Goal: Transaction & Acquisition: Purchase product/service

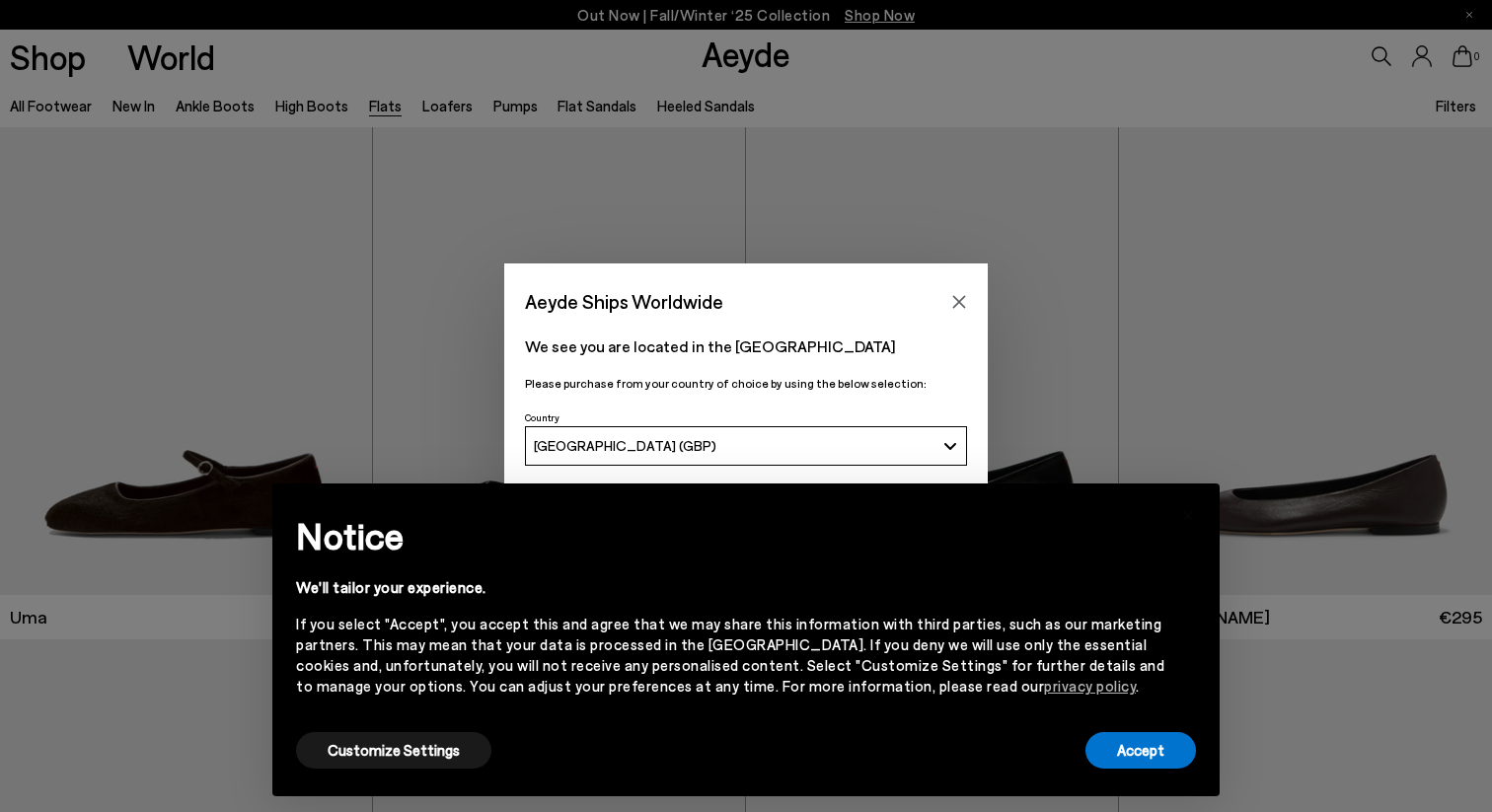
scroll to position [1, 0]
click at [1140, 753] on button "Accept" at bounding box center [1140, 750] width 111 height 37
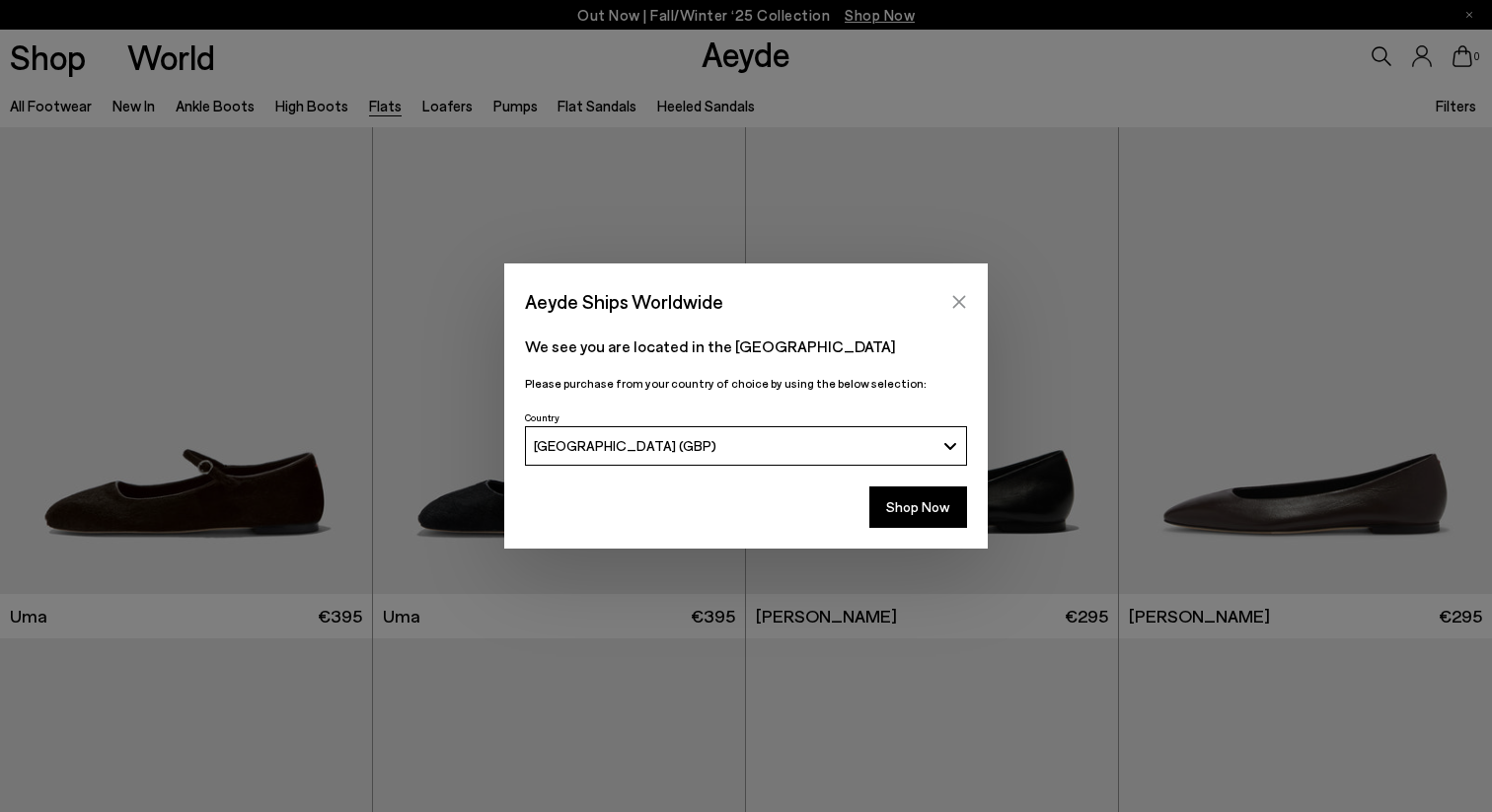
click at [962, 300] on icon "Close" at bounding box center [959, 302] width 16 height 16
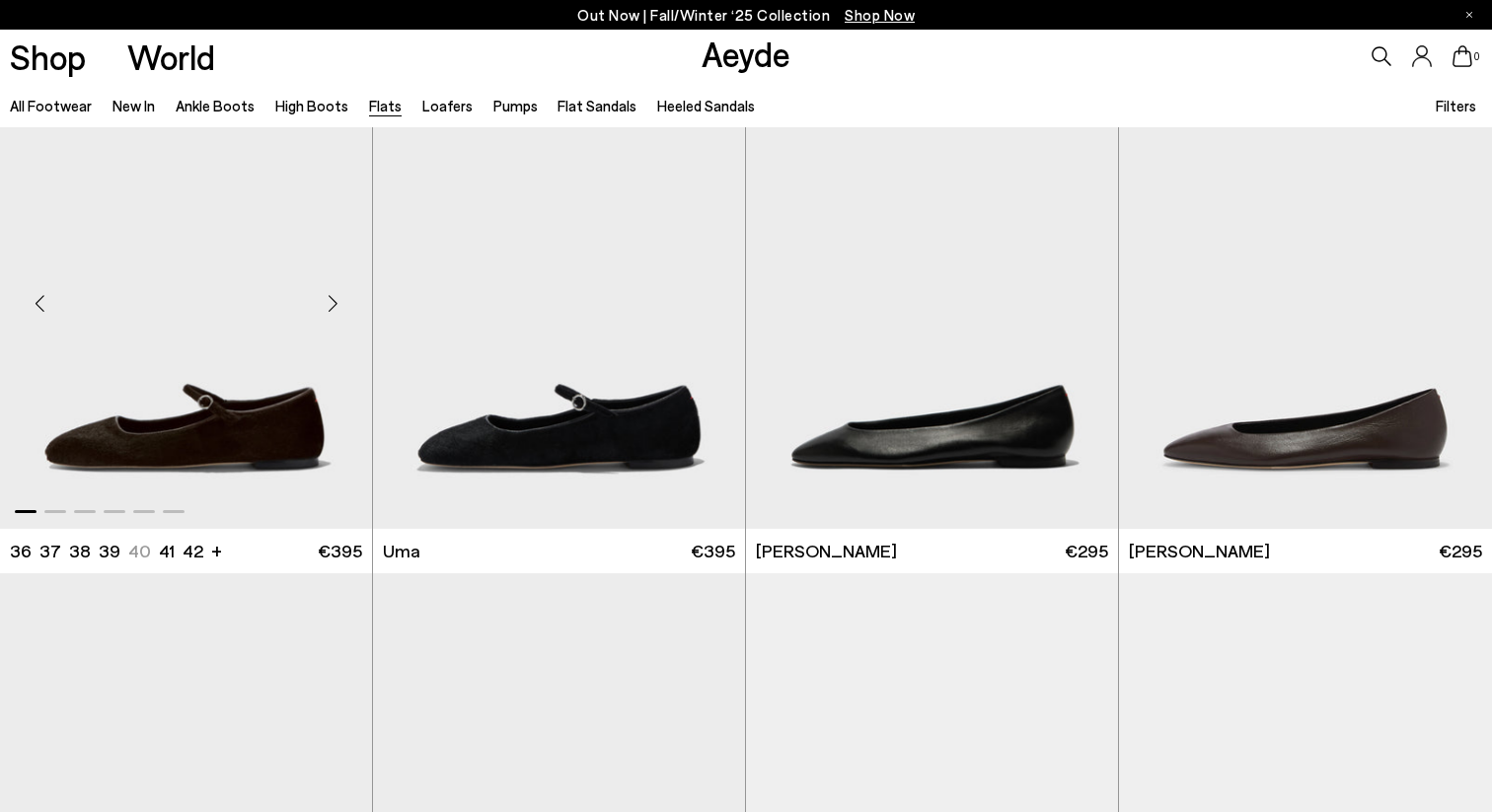
scroll to position [68, 0]
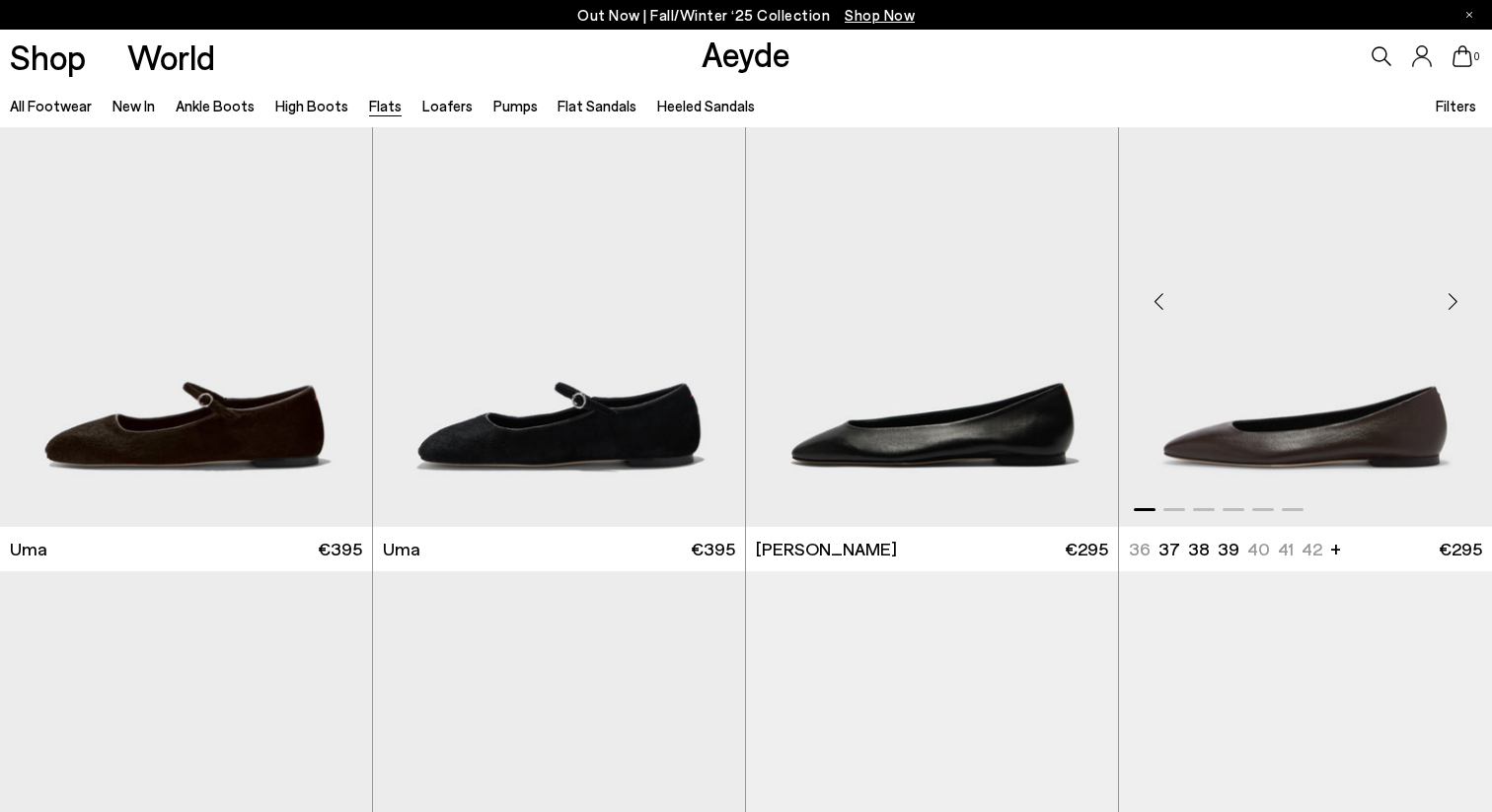
click at [1209, 415] on img "1 / 6" at bounding box center [1305, 293] width 373 height 467
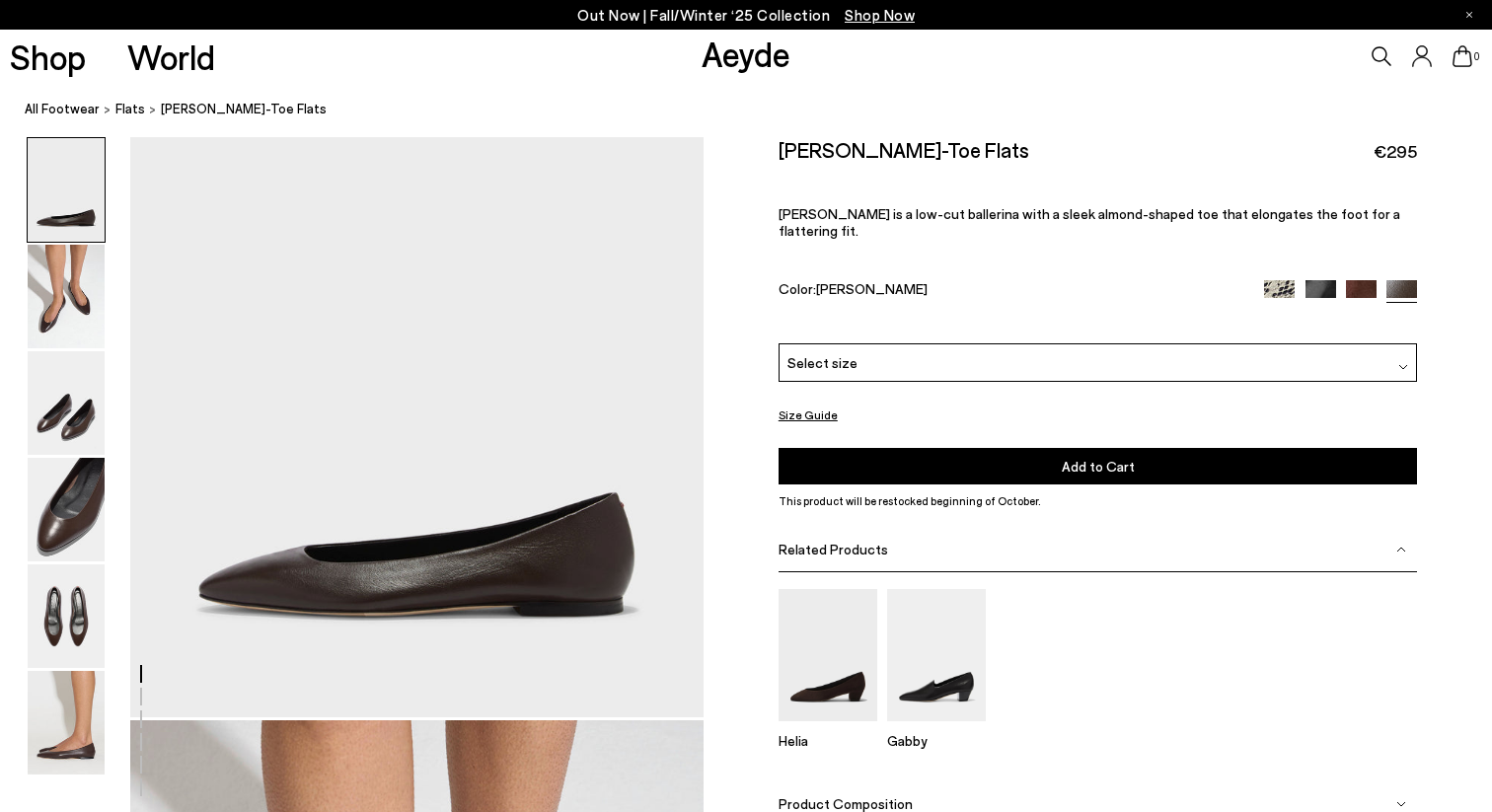
scroll to position [101, 0]
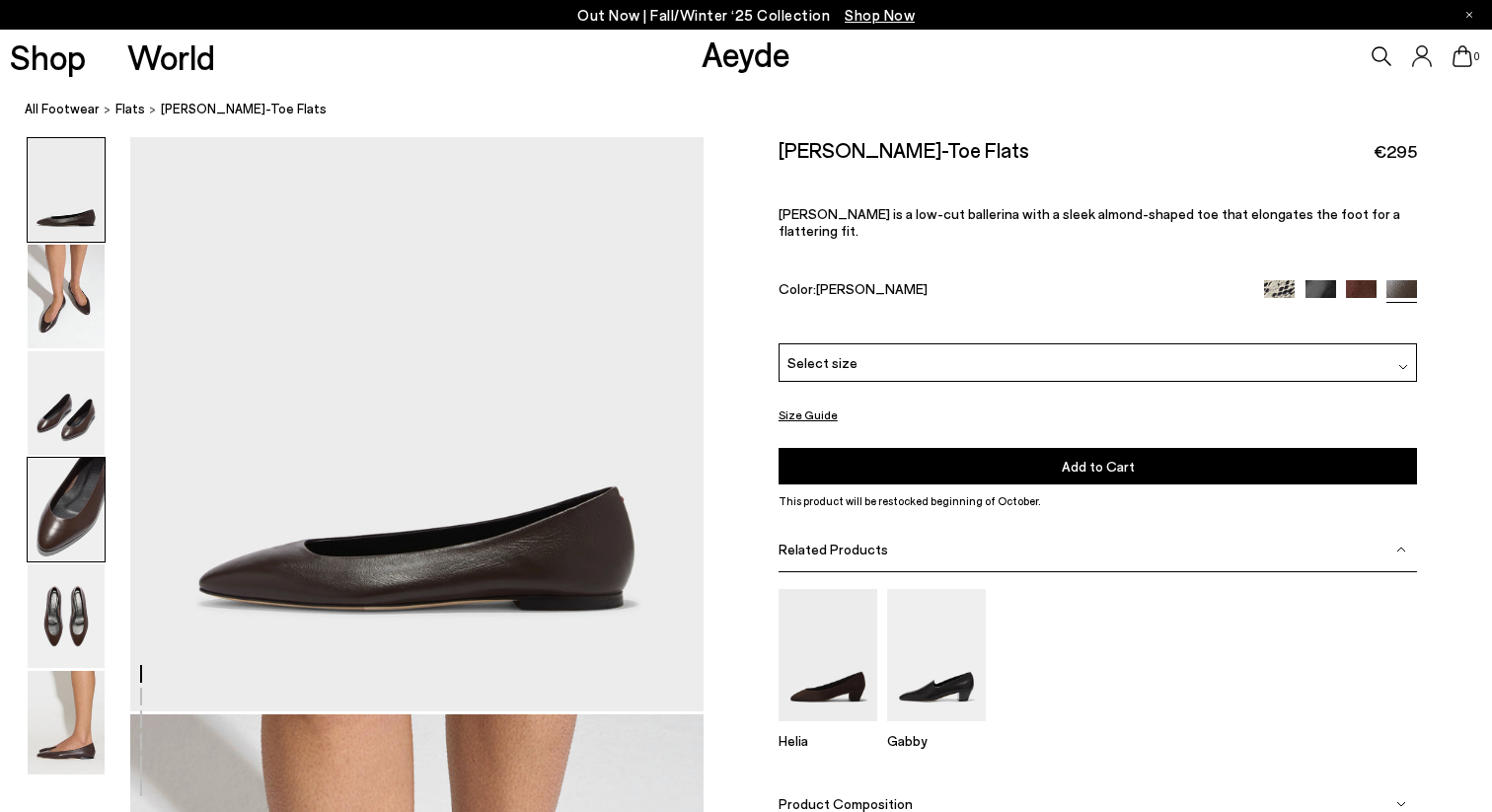
click at [64, 502] on img at bounding box center [66, 509] width 77 height 104
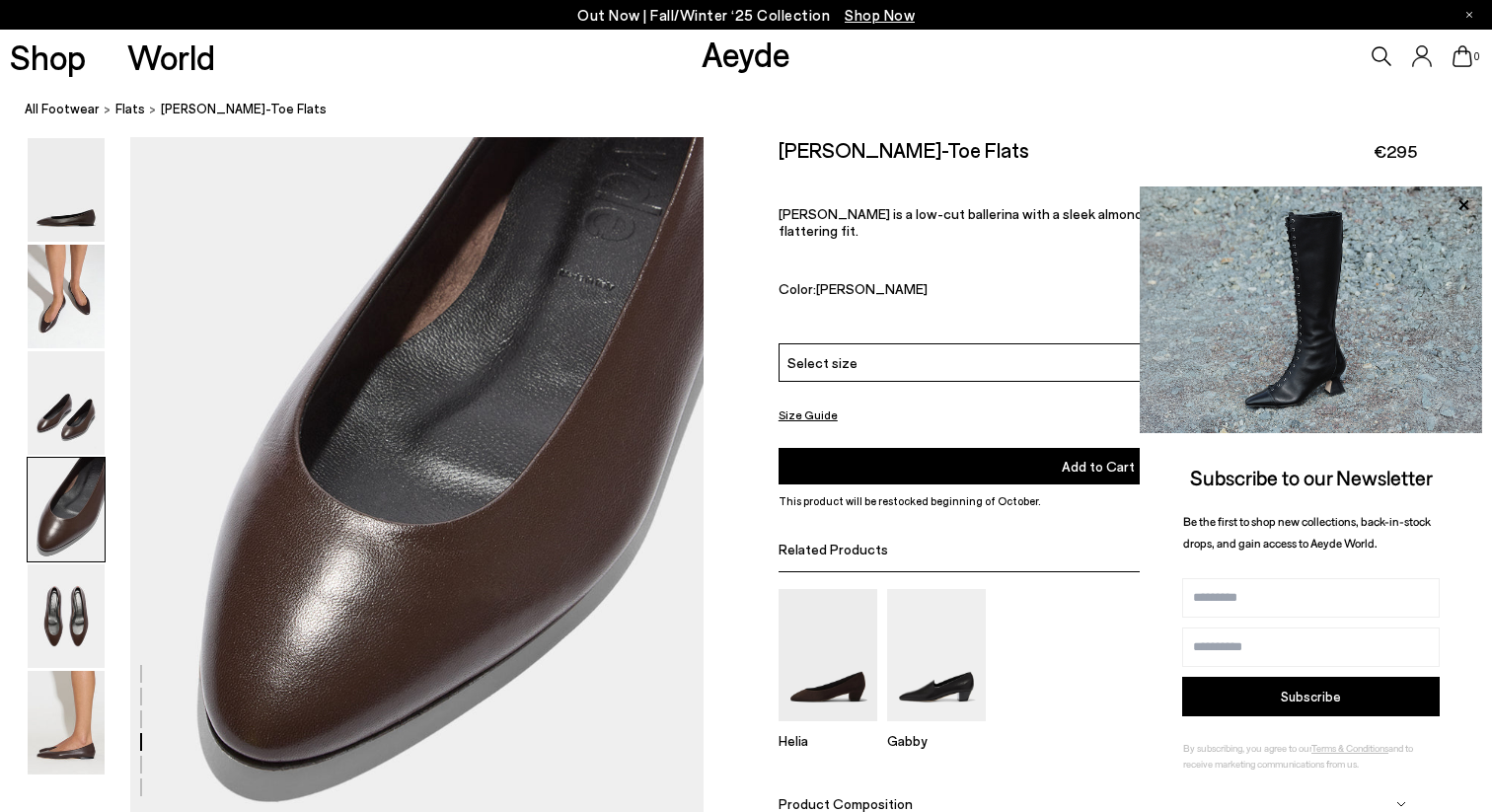
scroll to position [2336, 0]
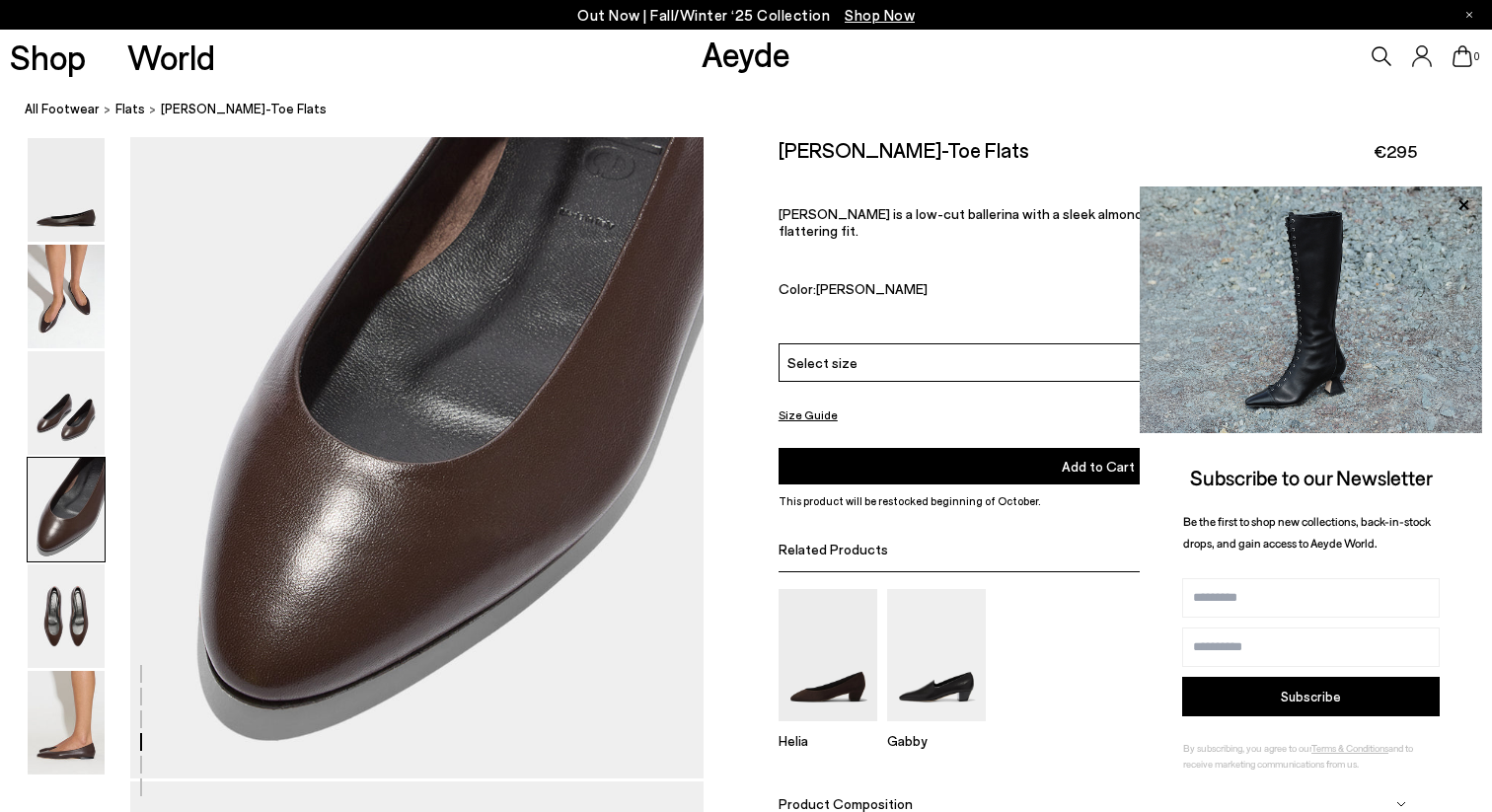
click at [464, 465] on div at bounding box center [352, 57] width 704 height 4512
click at [384, 491] on div at bounding box center [352, 57] width 704 height 4512
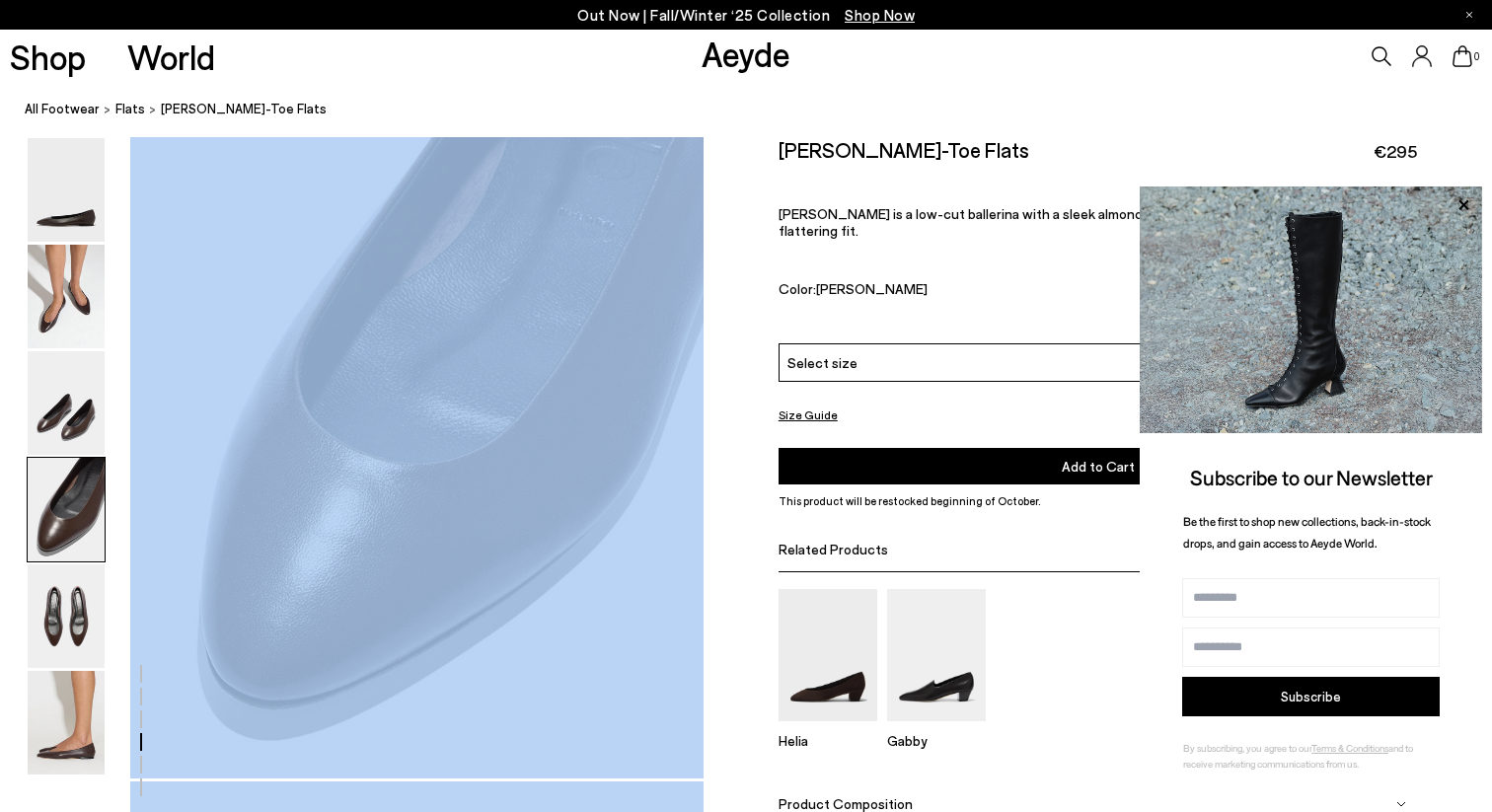
click at [518, 542] on div at bounding box center [352, 57] width 704 height 4512
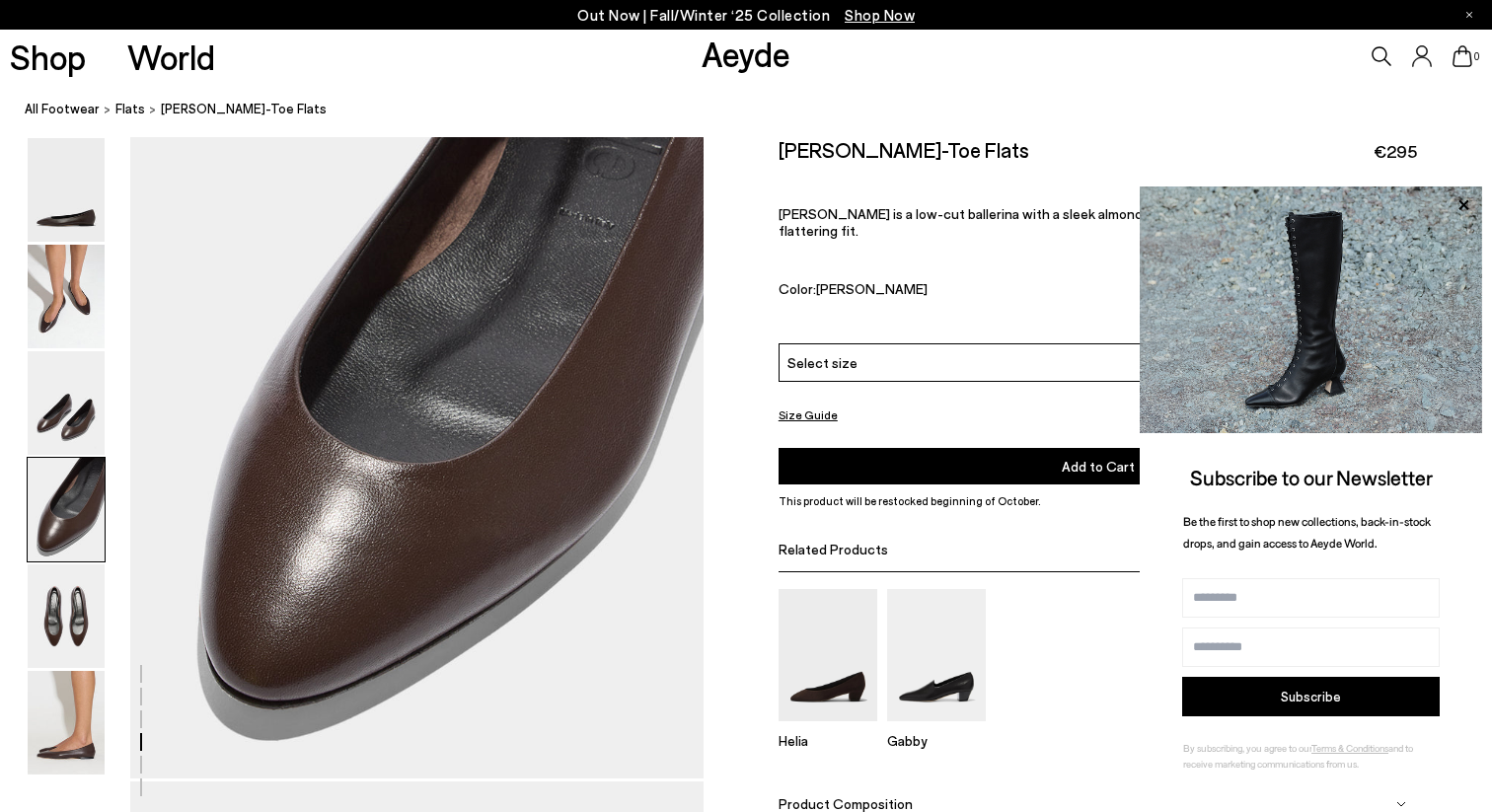
click at [1053, 64] on div "0" at bounding box center [1244, 56] width 498 height 53
click at [1146, 393] on img at bounding box center [1311, 310] width 343 height 247
click at [1462, 206] on icon at bounding box center [1464, 205] width 10 height 10
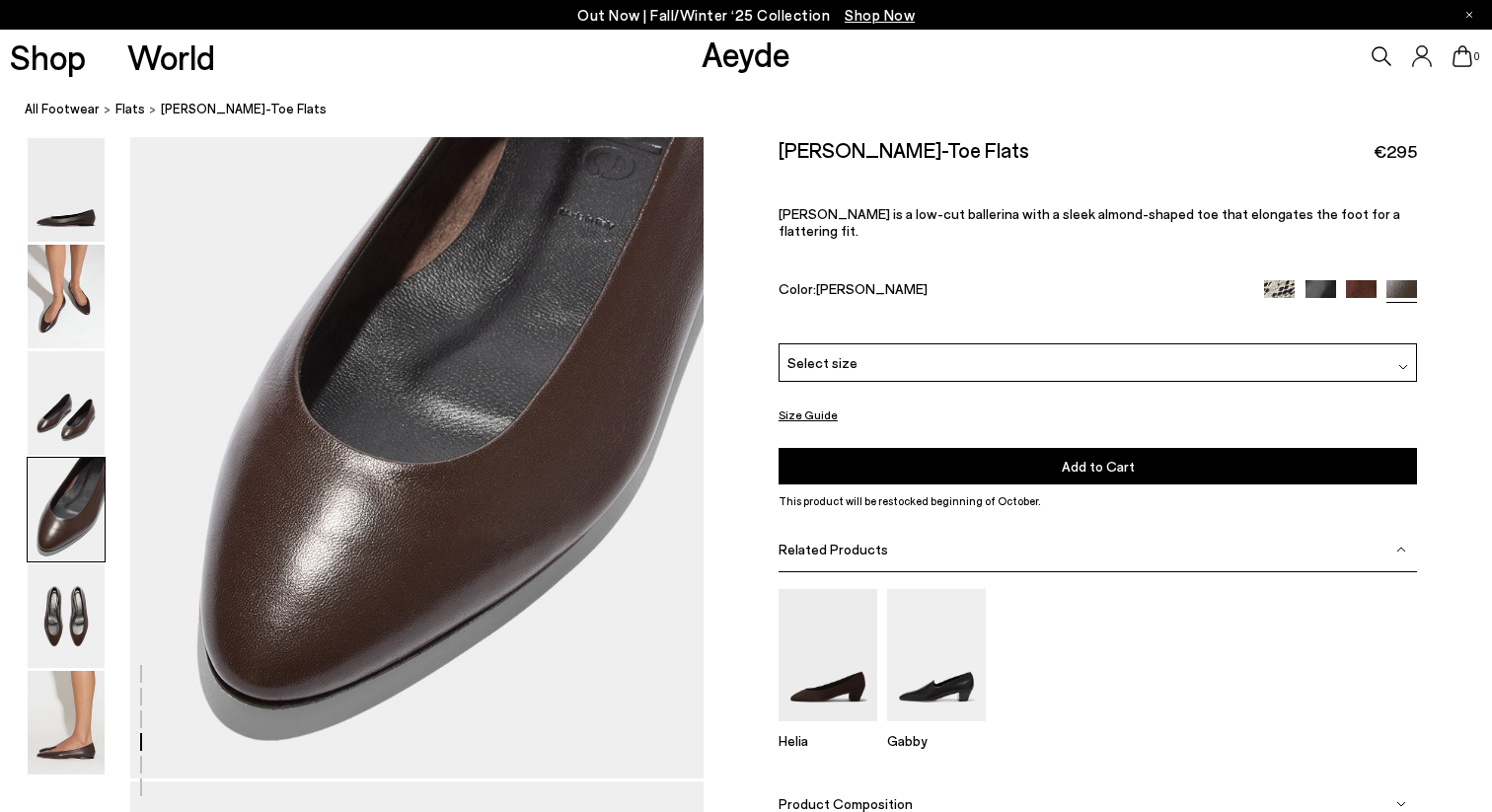
click at [839, 260] on div "Ellie Almond-Toe Flats €295 Ellie is a low-cut ballerina with a sleek almond-sh…" at bounding box center [1098, 240] width 640 height 206
click at [1383, 45] on div "0" at bounding box center [1244, 56] width 498 height 53
click at [1378, 52] on icon at bounding box center [1382, 56] width 20 height 20
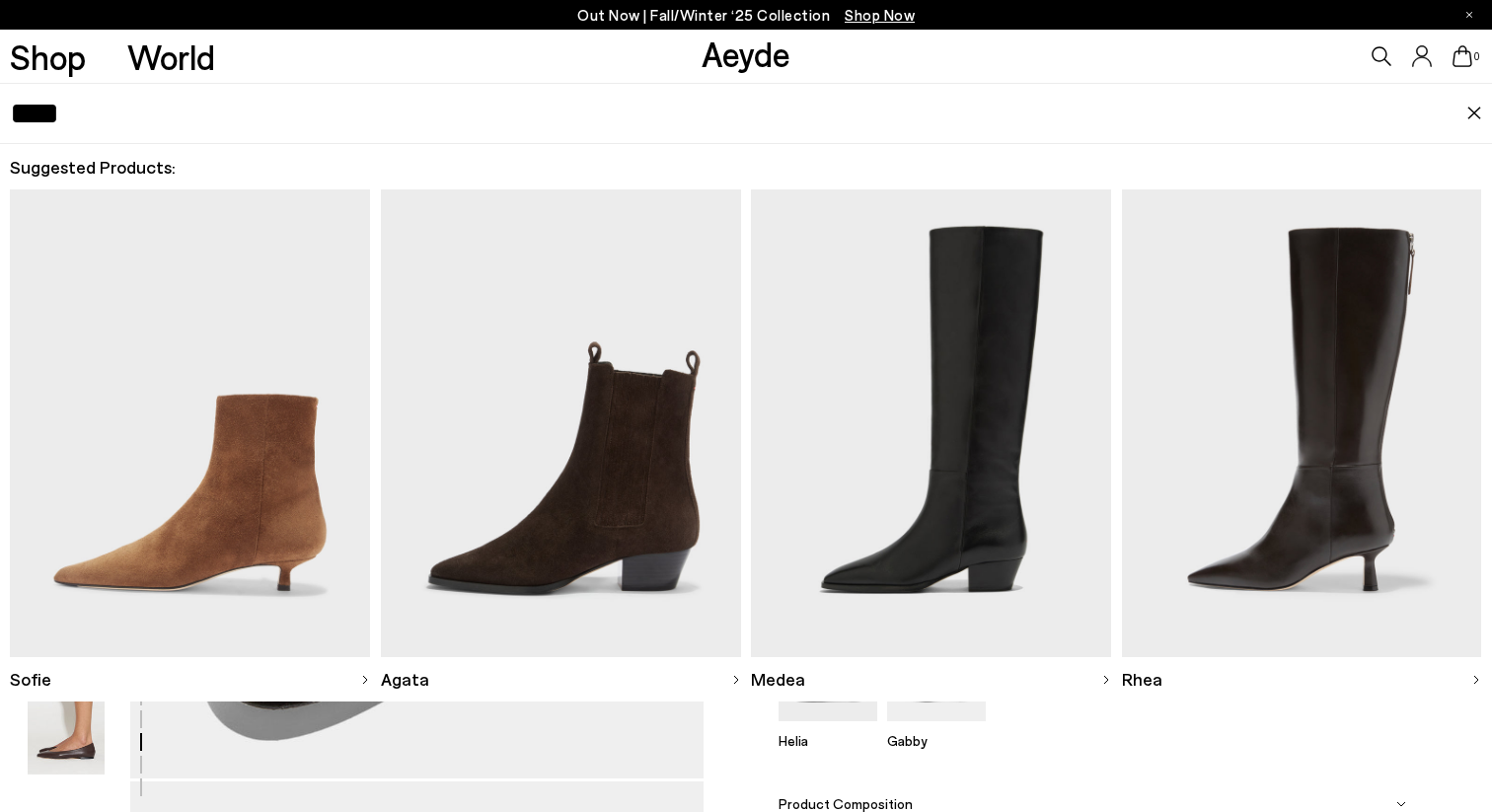
type input "****"
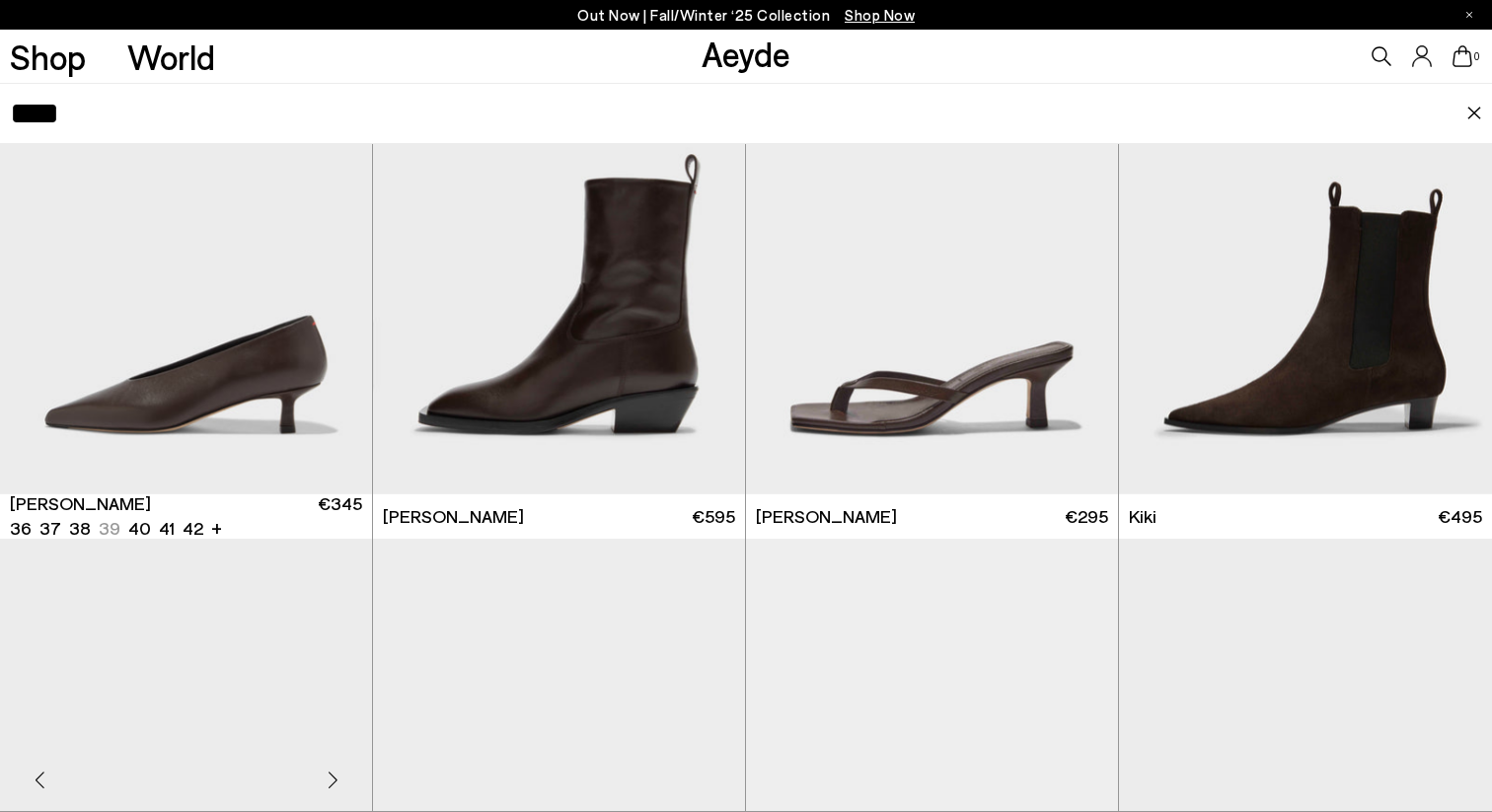
scroll to position [554, 0]
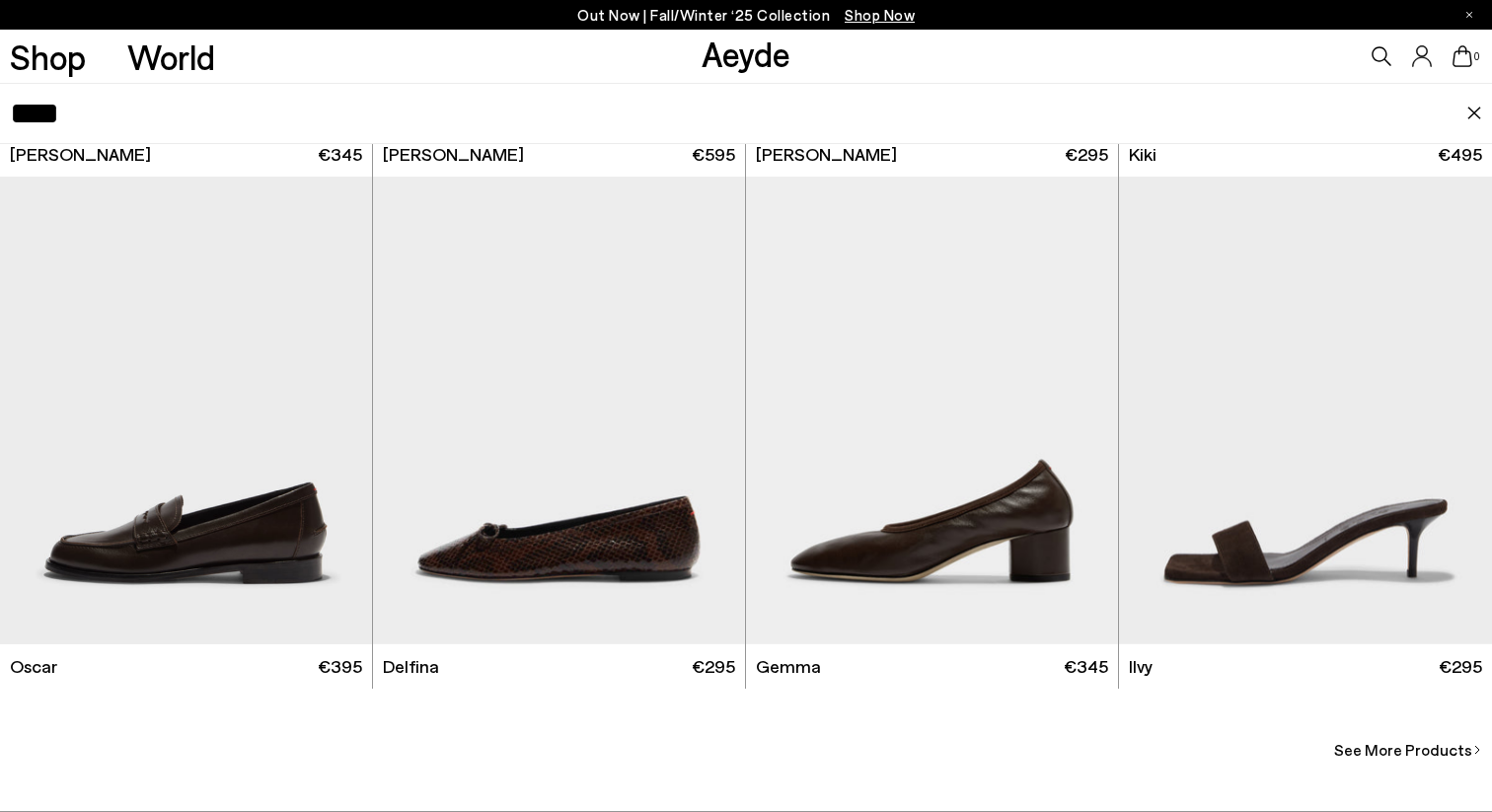
click at [1372, 752] on span "See More Products" at bounding box center [1403, 750] width 138 height 24
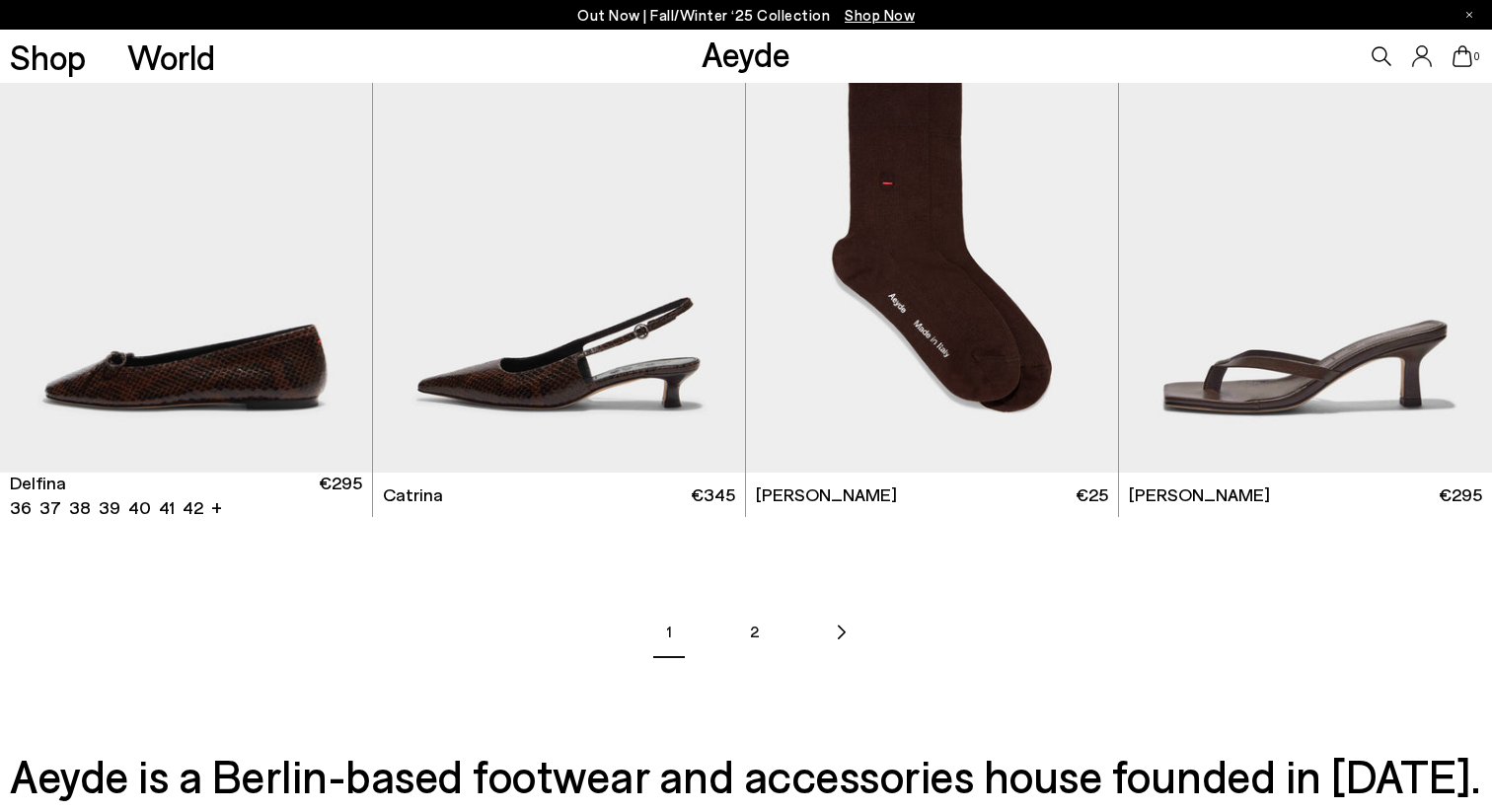
scroll to position [2767, 0]
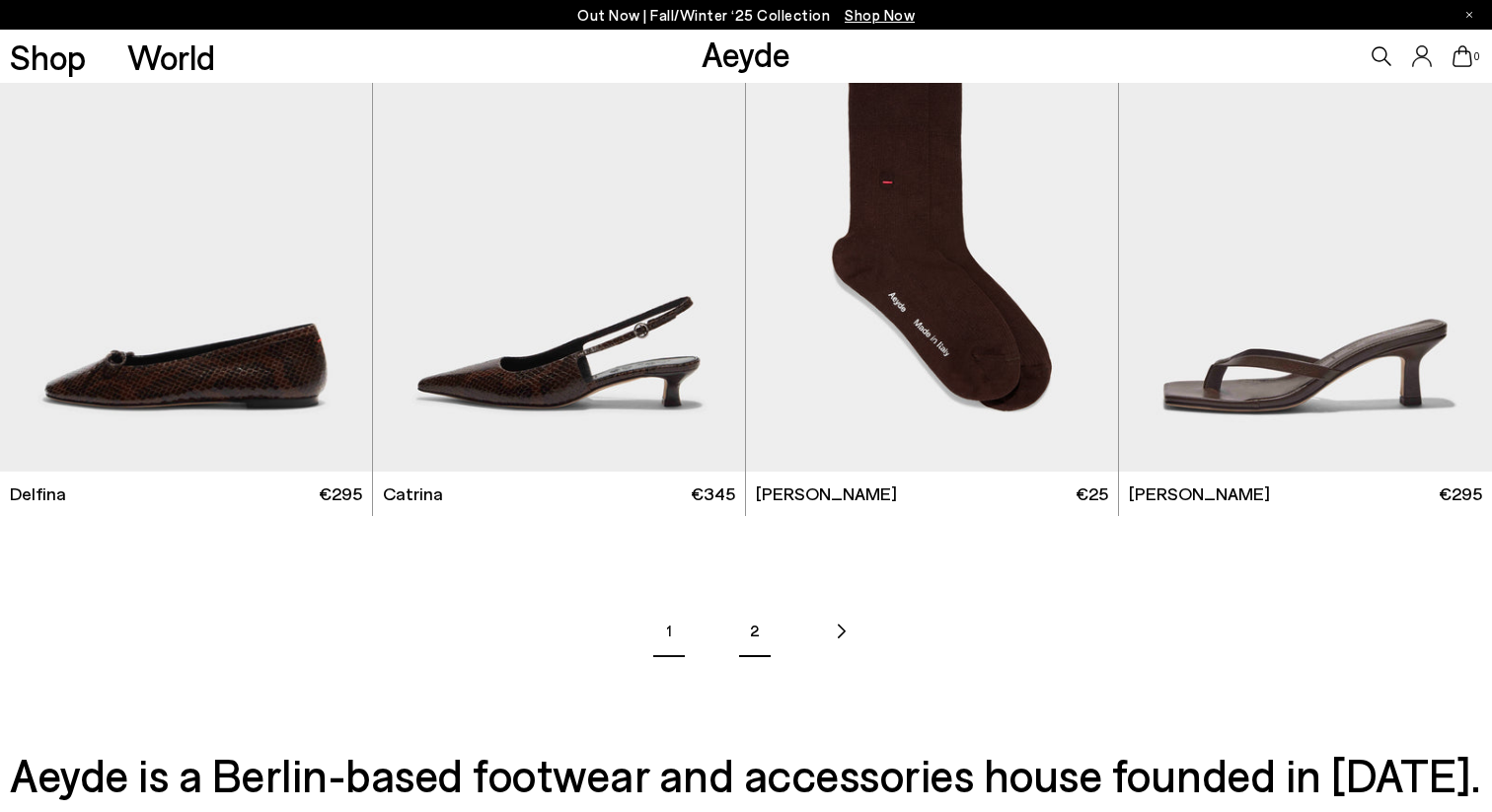
click at [758, 637] on link "2" at bounding box center [754, 629] width 69 height 69
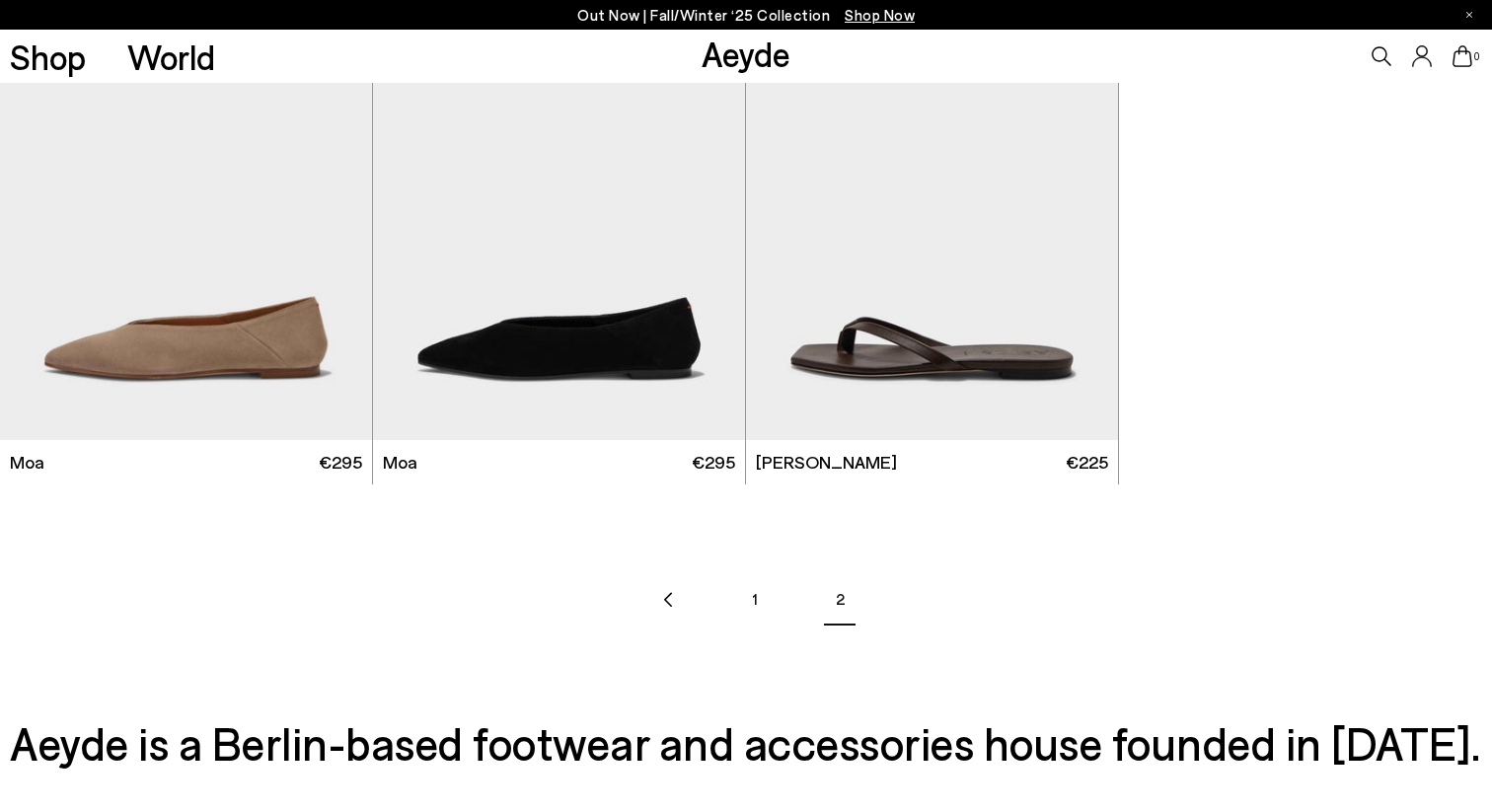
scroll to position [1273, 0]
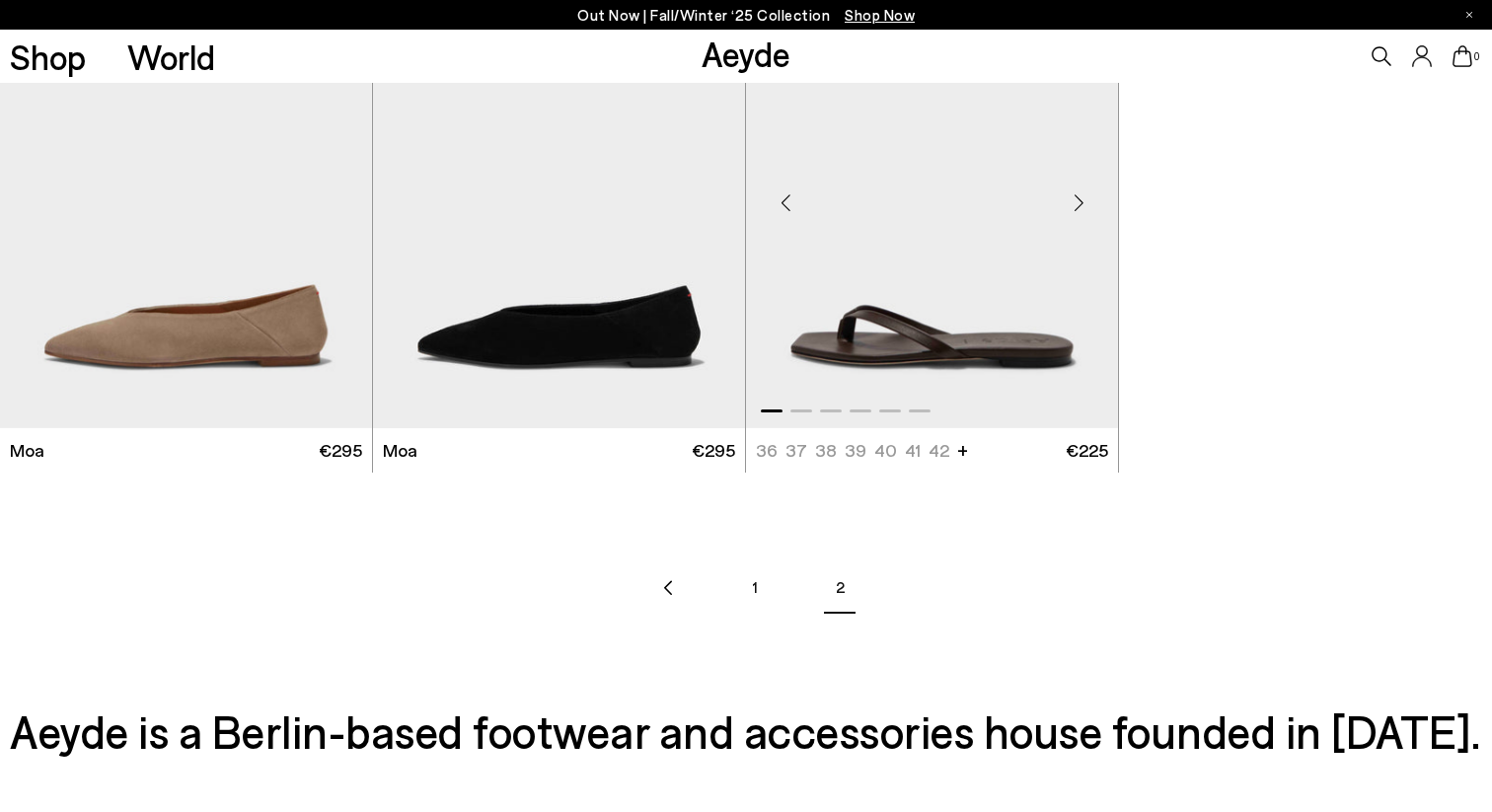
click at [1083, 191] on div "Next slide" at bounding box center [1078, 202] width 59 height 59
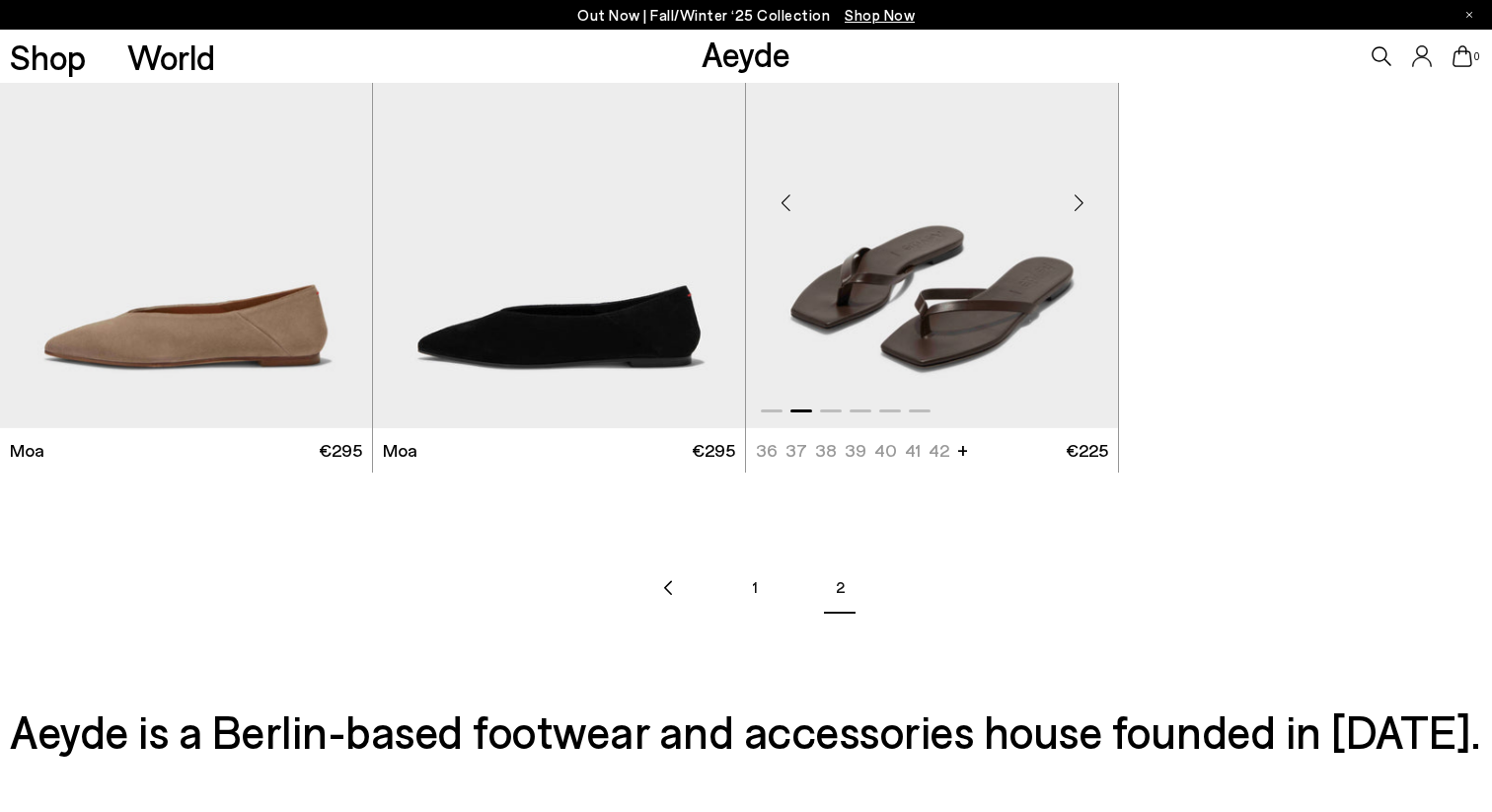
click at [1080, 197] on div "Next slide" at bounding box center [1078, 202] width 59 height 59
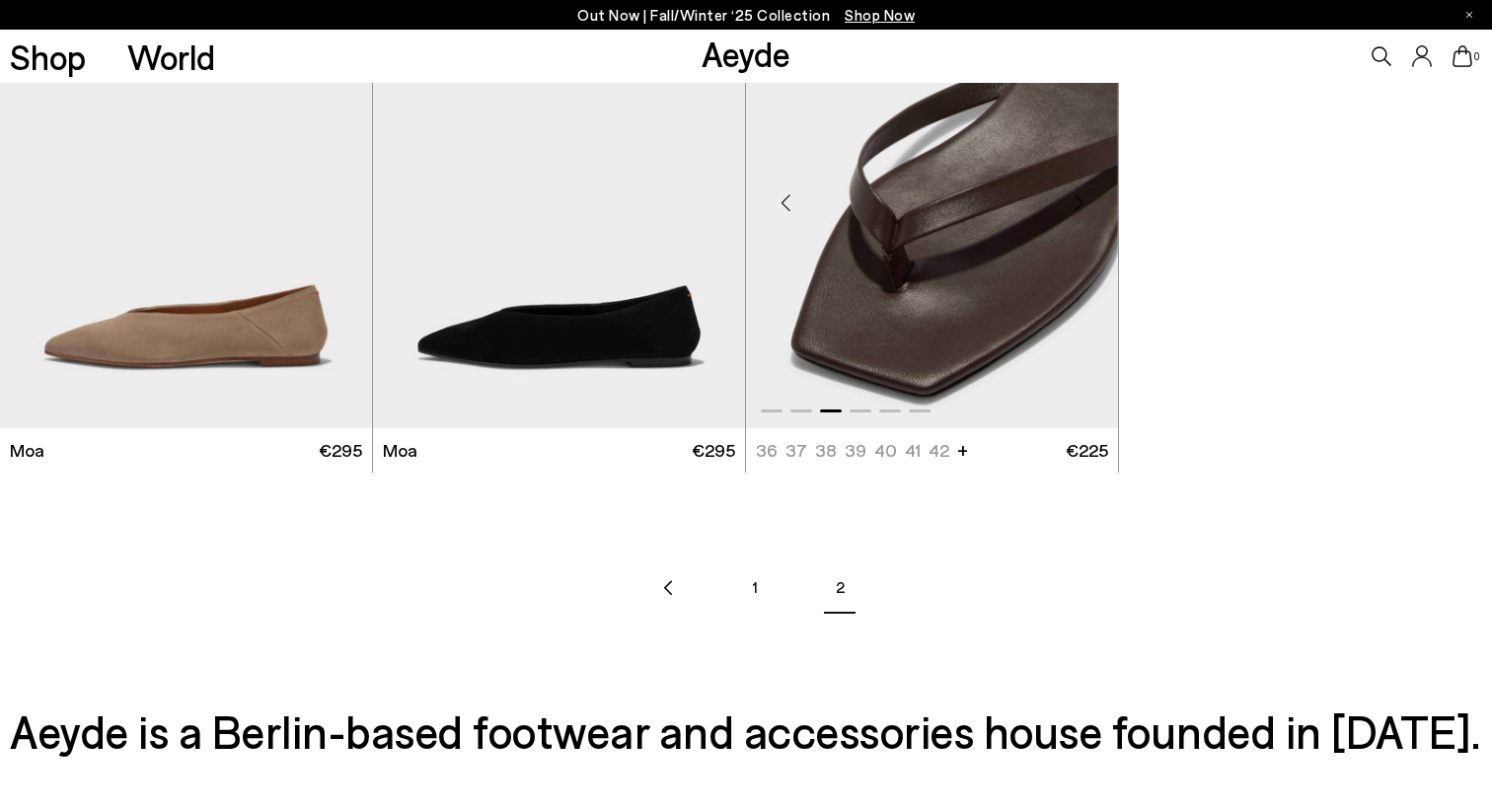
click at [1080, 197] on div "Next slide" at bounding box center [1078, 202] width 59 height 59
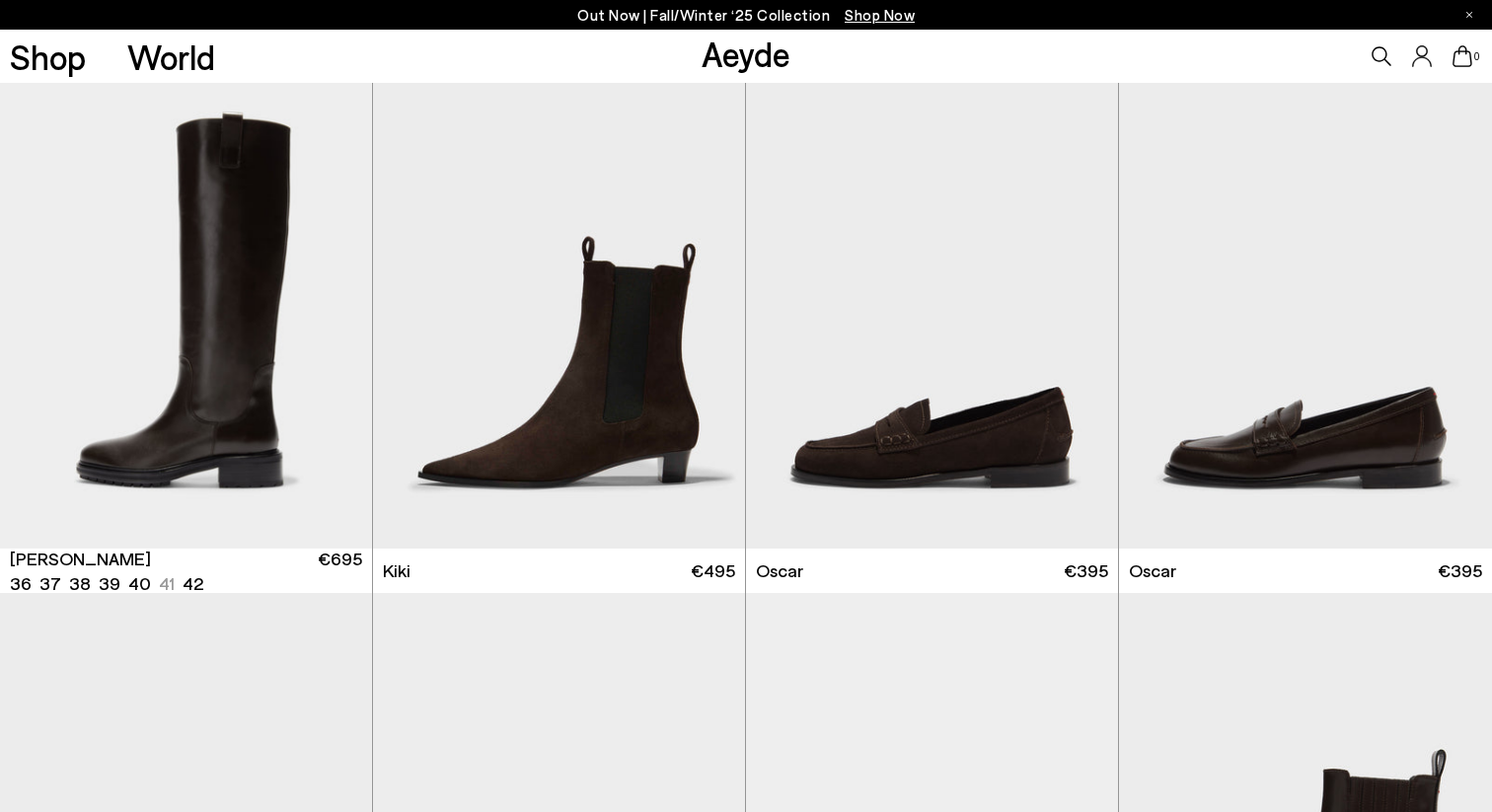
scroll to position [604, 0]
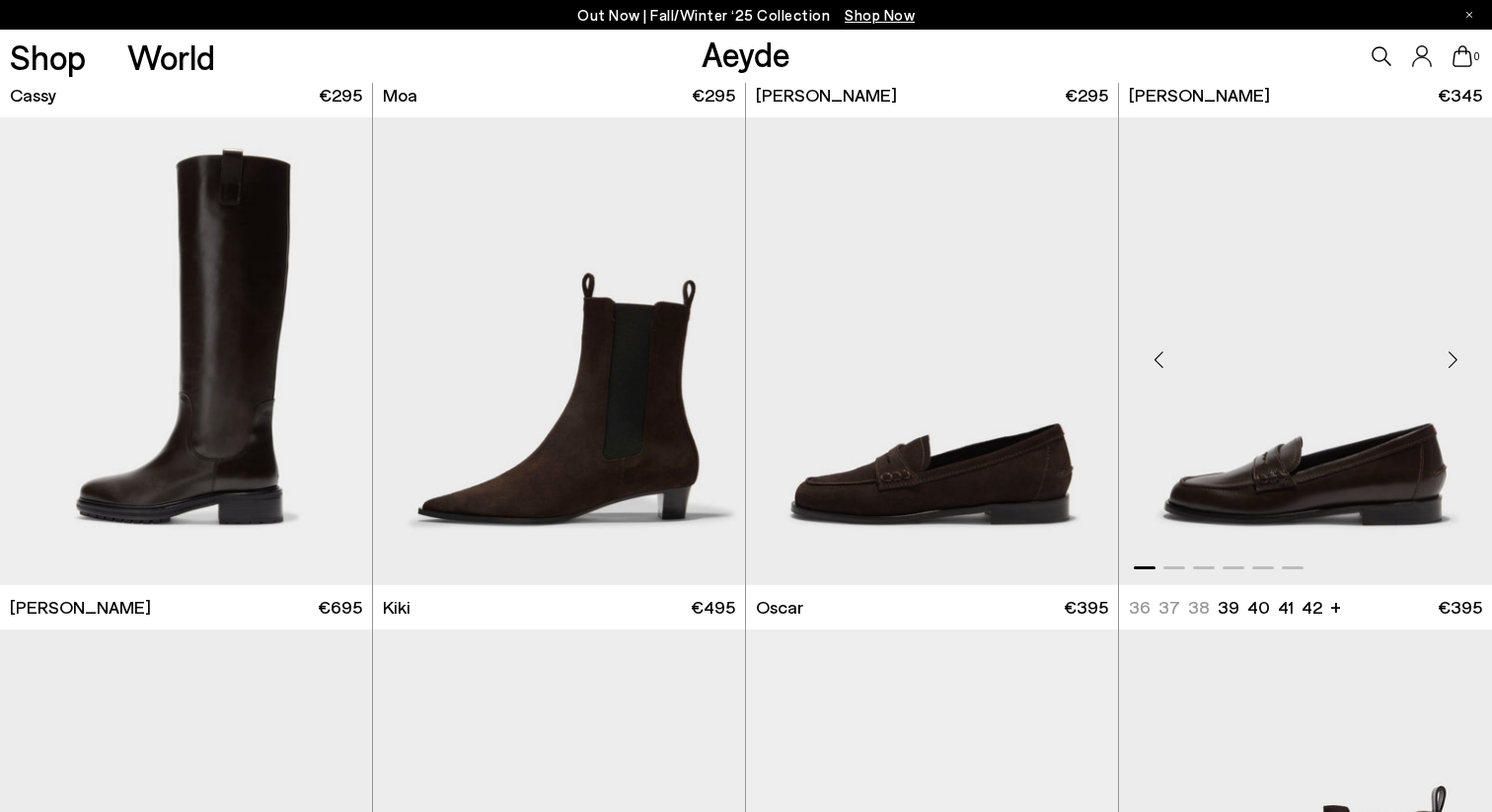
click at [1454, 360] on div "Next slide" at bounding box center [1452, 359] width 59 height 59
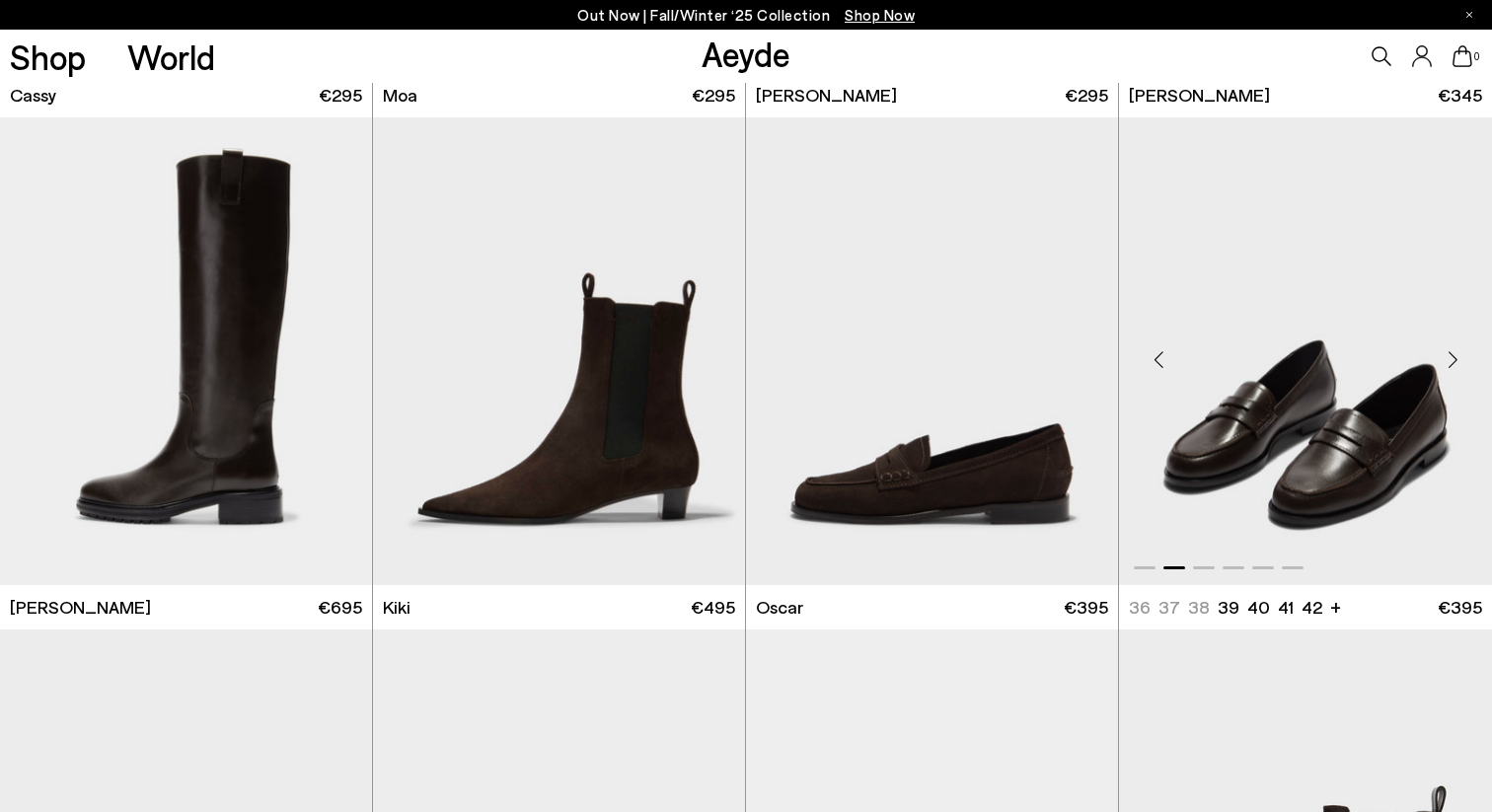
click at [1454, 358] on div "Next slide" at bounding box center [1452, 359] width 59 height 59
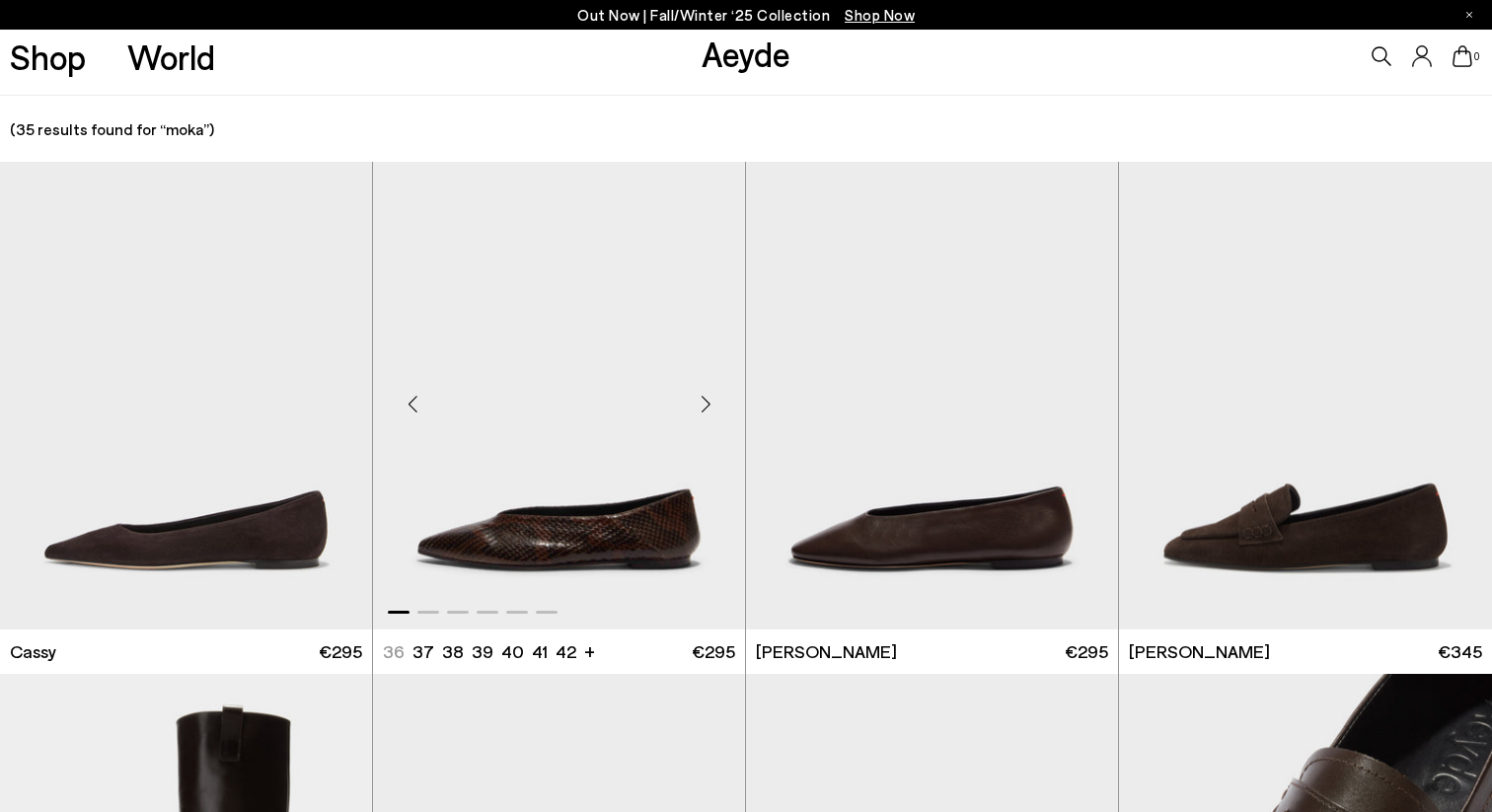
scroll to position [61, 0]
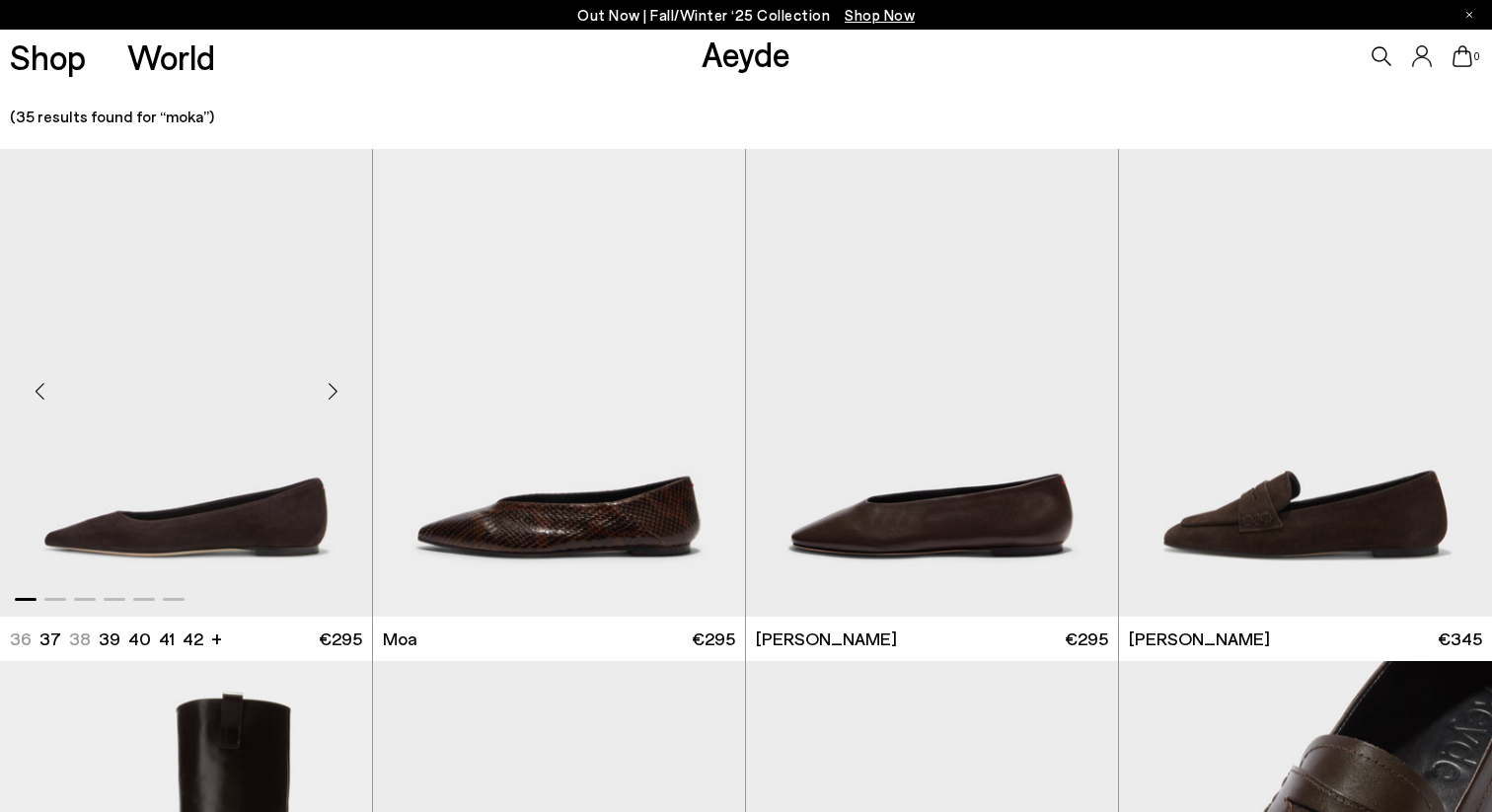
click at [333, 393] on div "Next slide" at bounding box center [332, 390] width 59 height 59
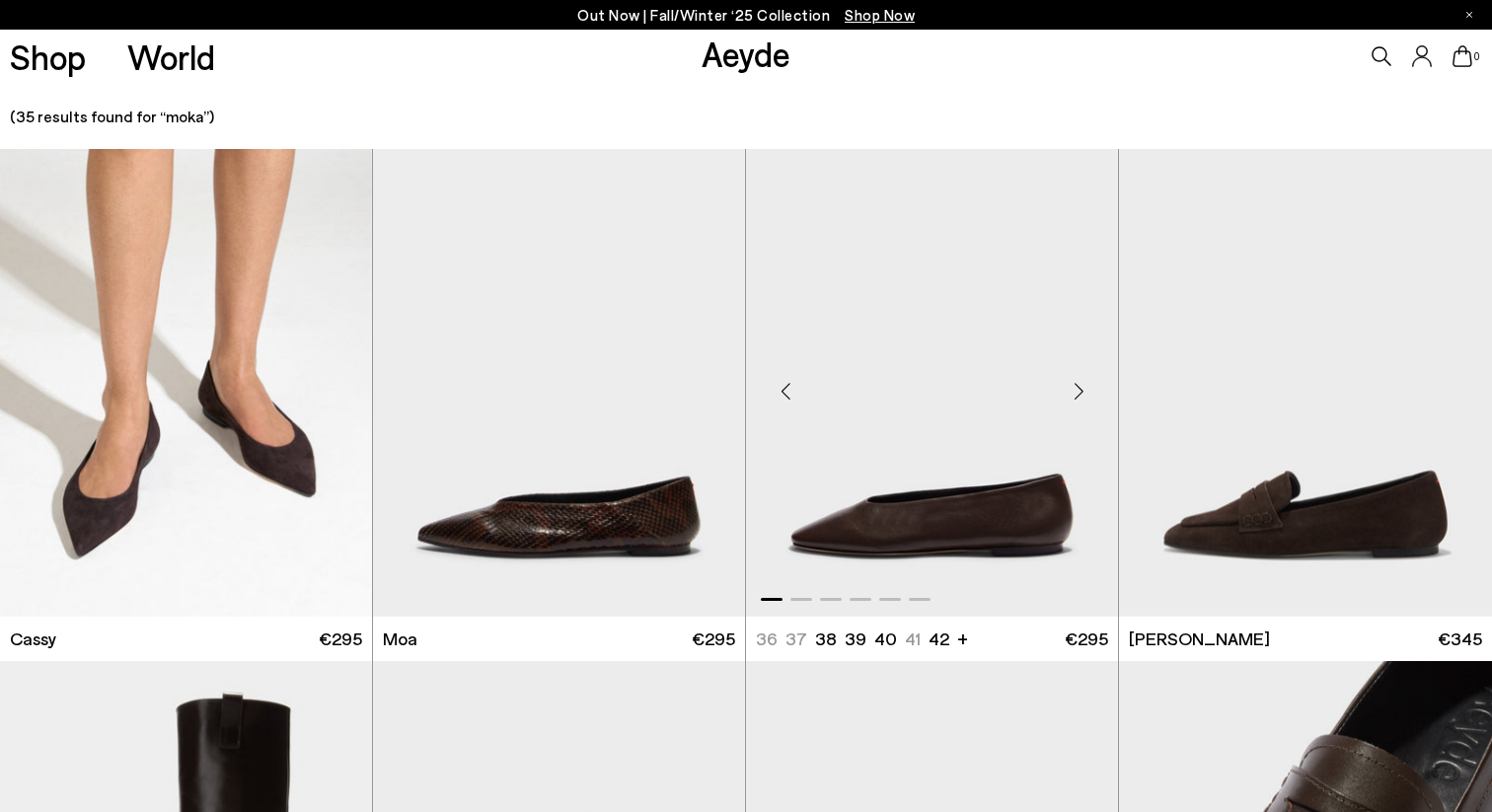
click at [1080, 390] on div "Next slide" at bounding box center [1078, 390] width 59 height 59
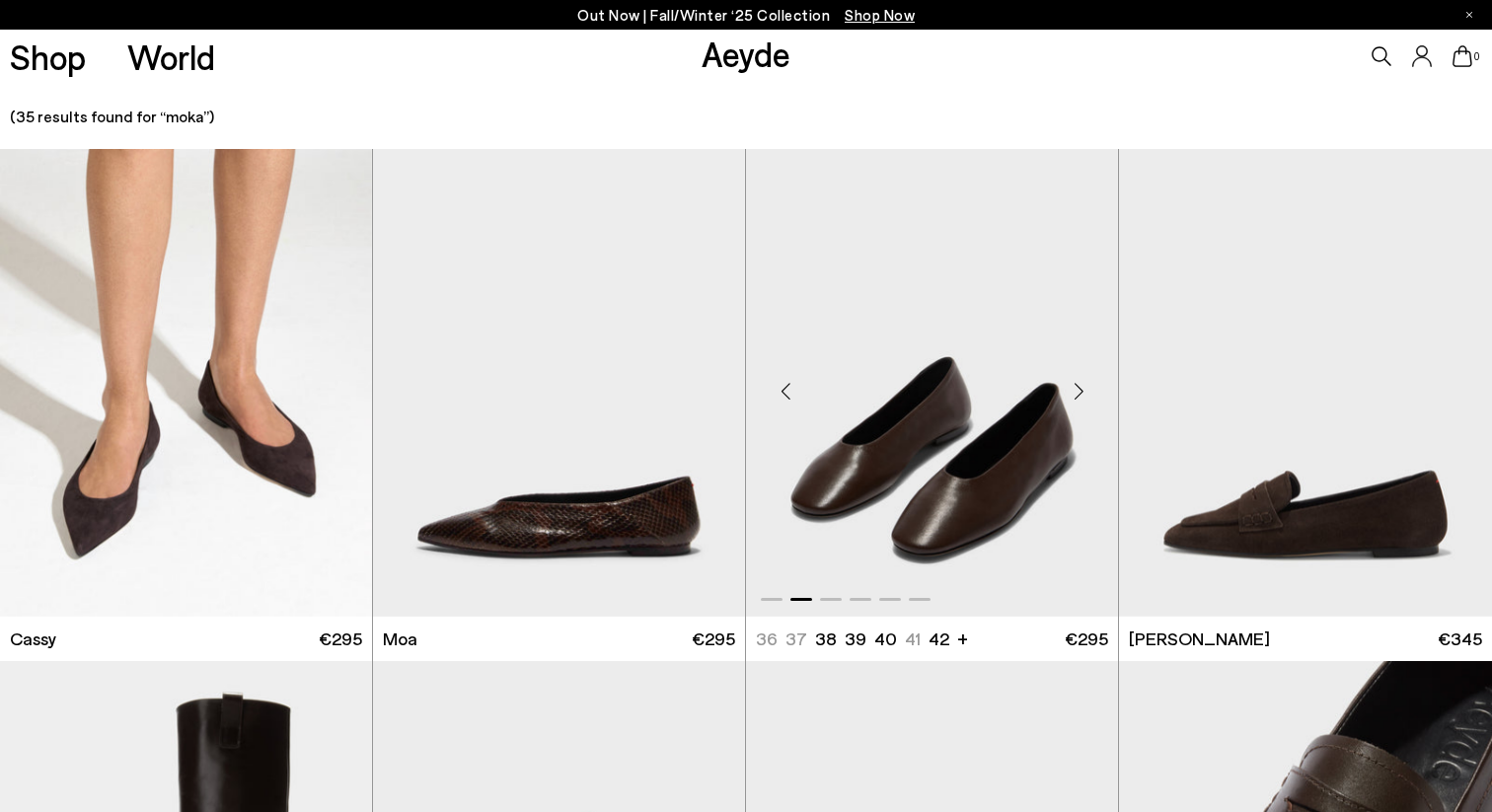
click at [1080, 390] on div "Next slide" at bounding box center [1078, 390] width 59 height 59
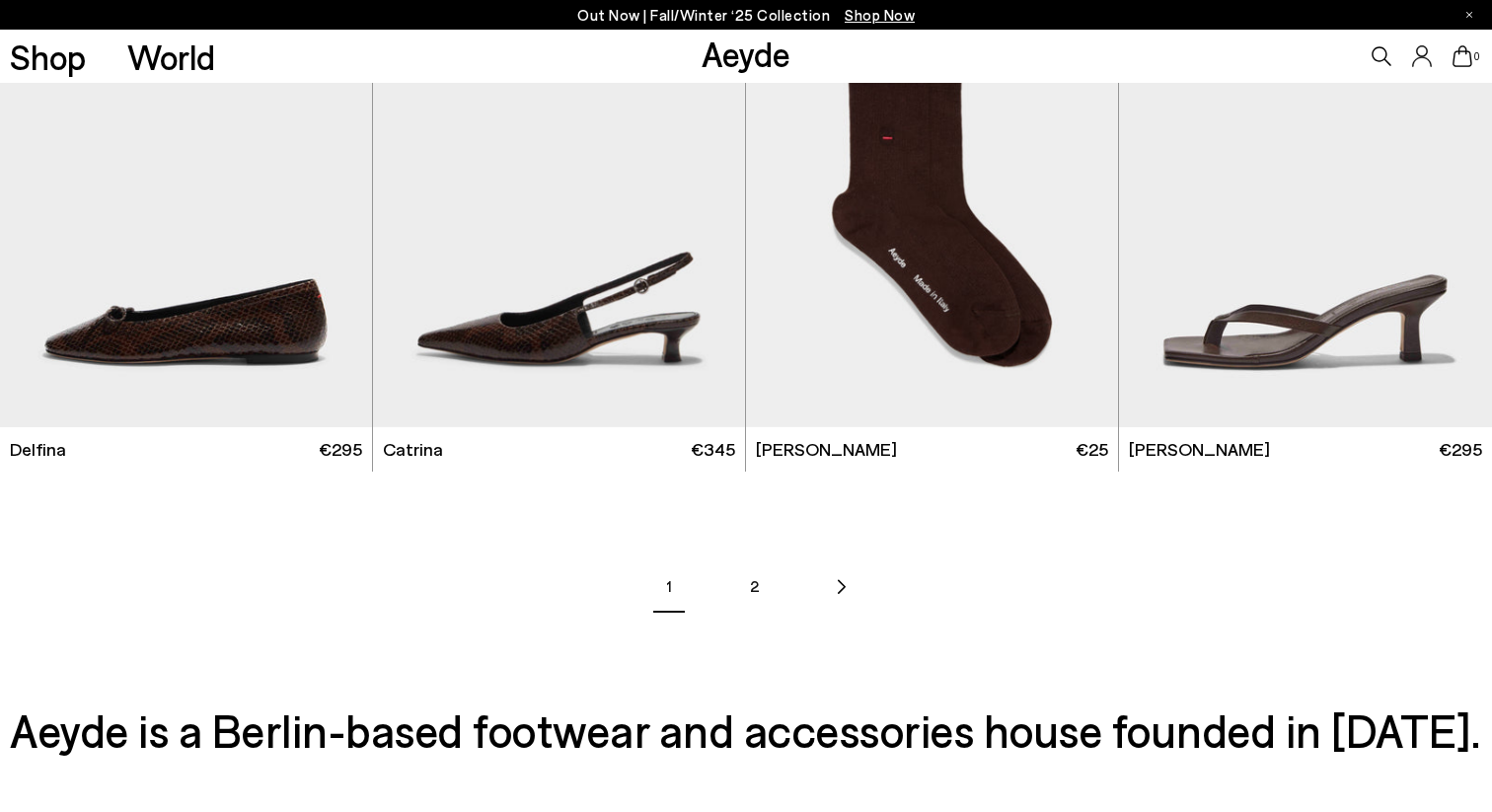
scroll to position [2813, 0]
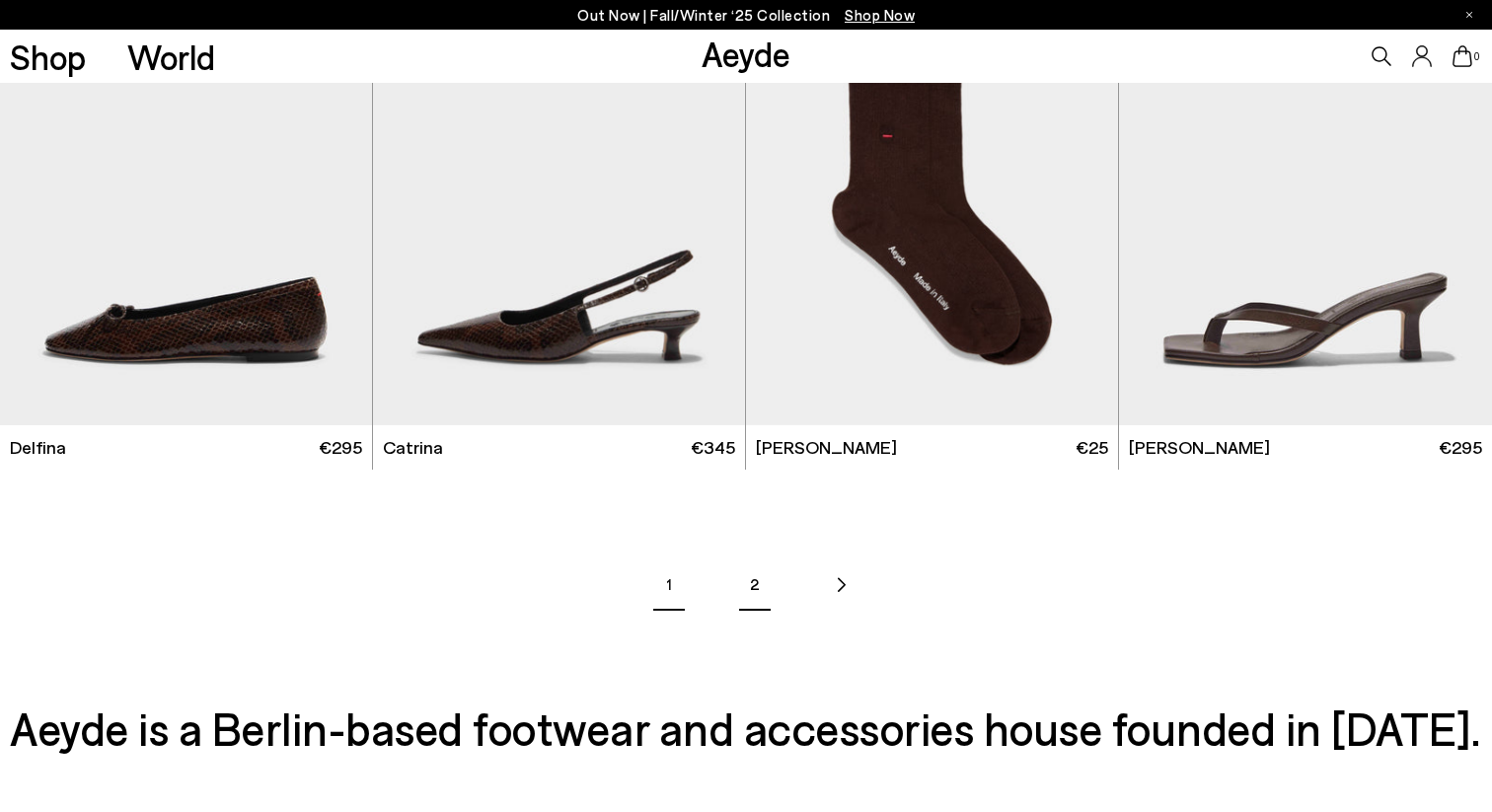
click at [751, 578] on link "2" at bounding box center [754, 582] width 69 height 69
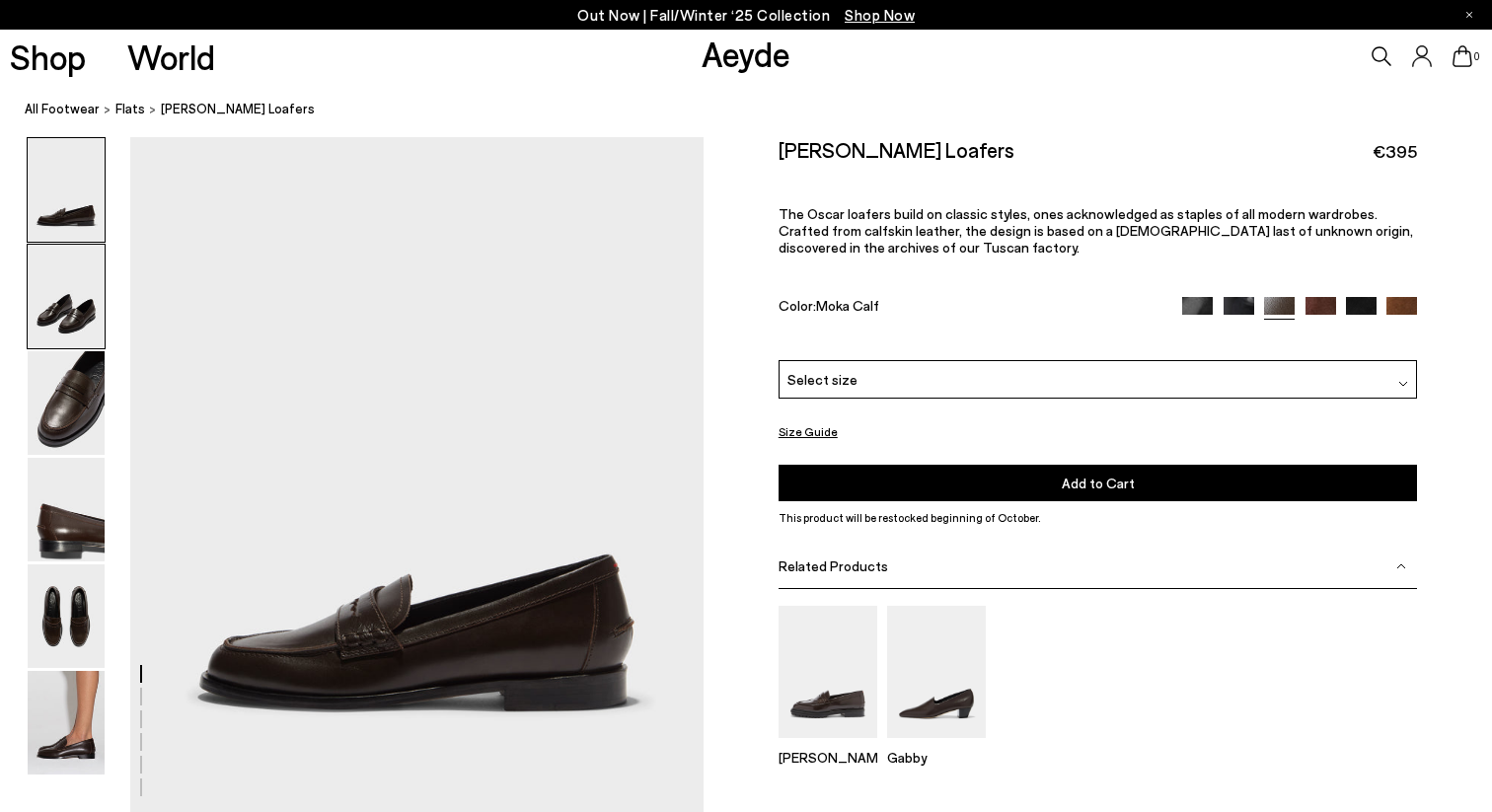
click at [47, 292] on img at bounding box center [66, 297] width 77 height 104
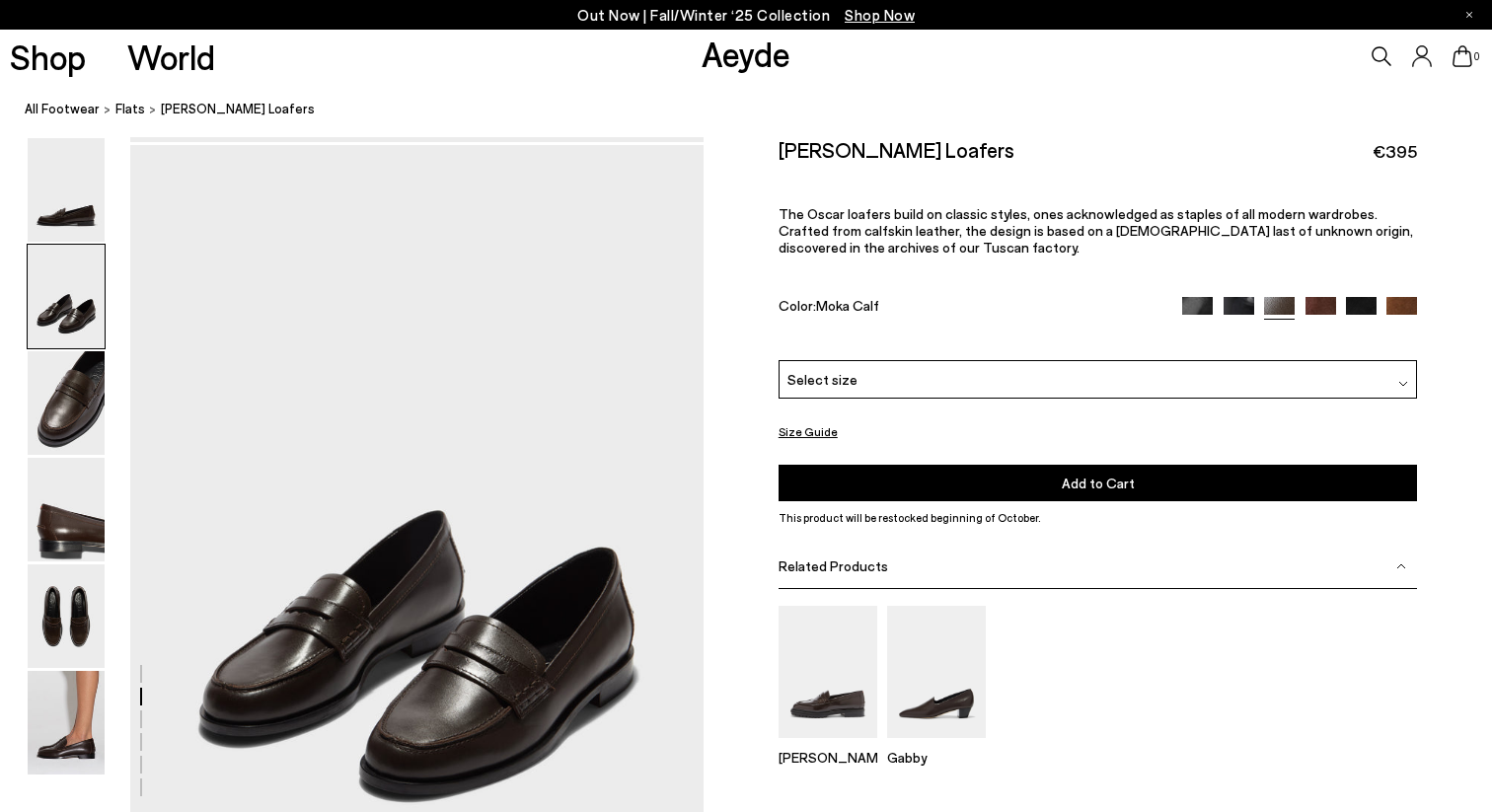
scroll to position [680, 0]
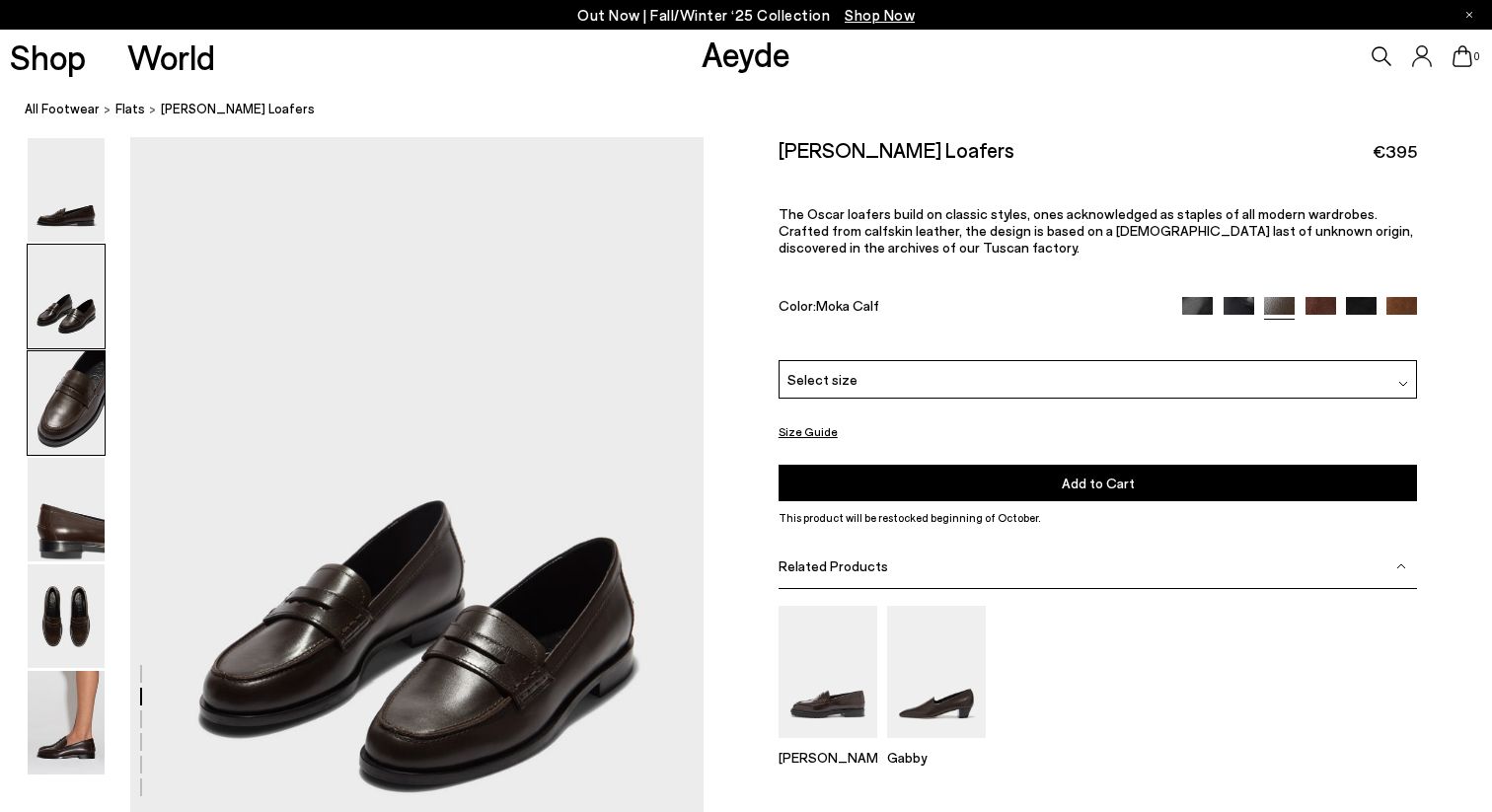
click at [46, 367] on img at bounding box center [66, 404] width 77 height 104
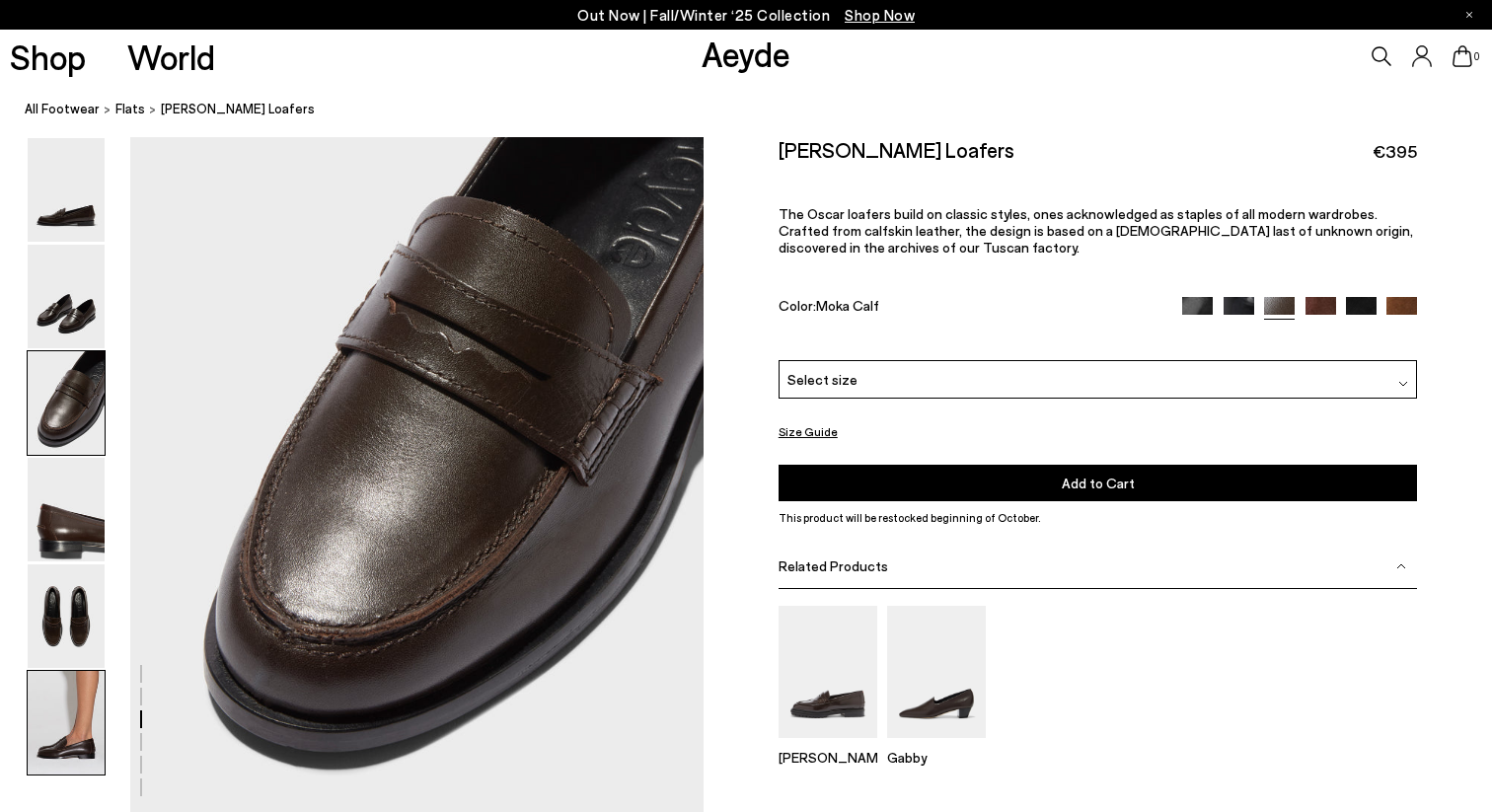
click at [64, 695] on img at bounding box center [66, 723] width 77 height 104
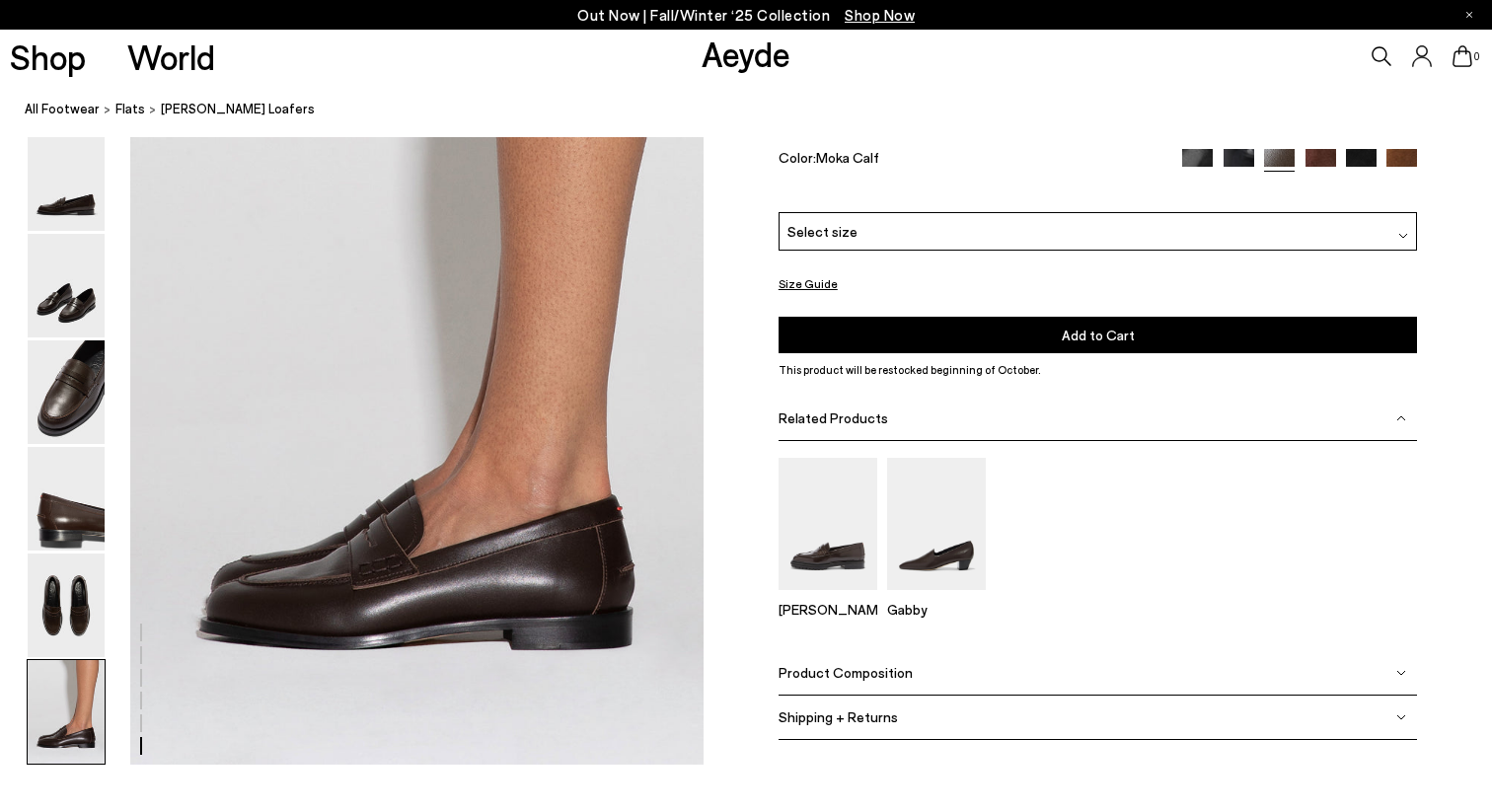
scroll to position [3887, 0]
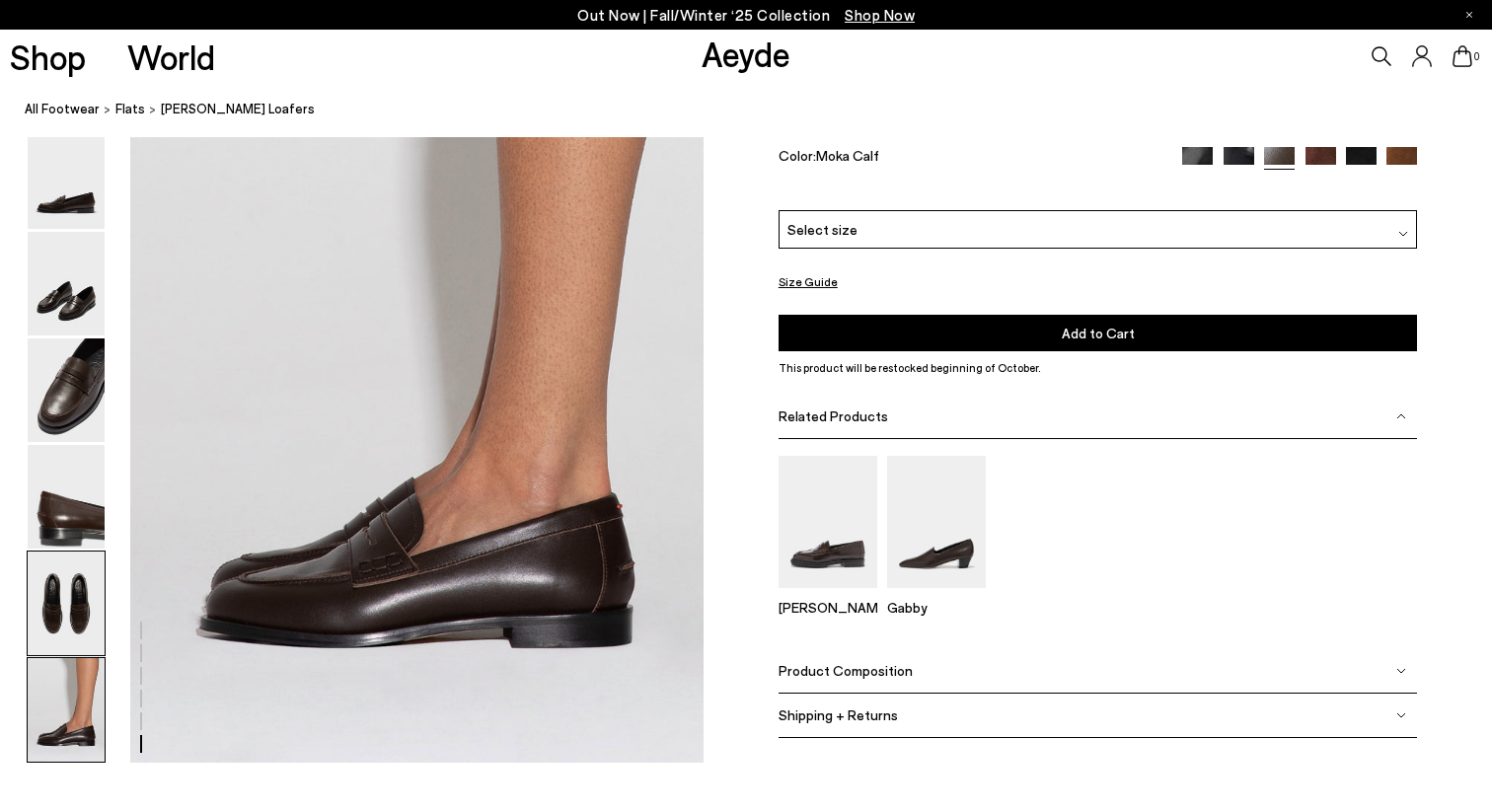
click at [84, 595] on img at bounding box center [66, 603] width 77 height 104
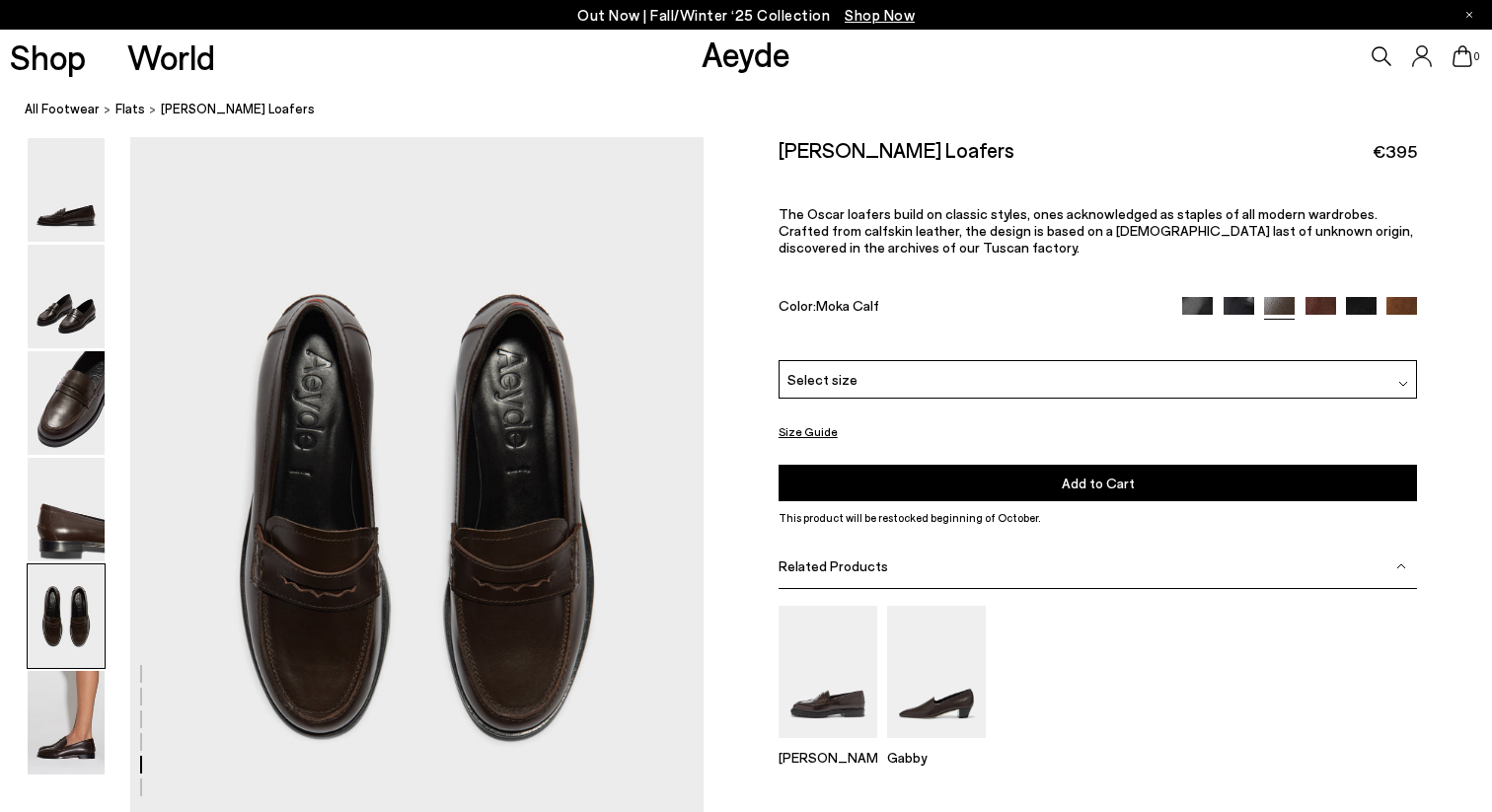
scroll to position [2982, 0]
click at [55, 201] on img at bounding box center [66, 190] width 77 height 104
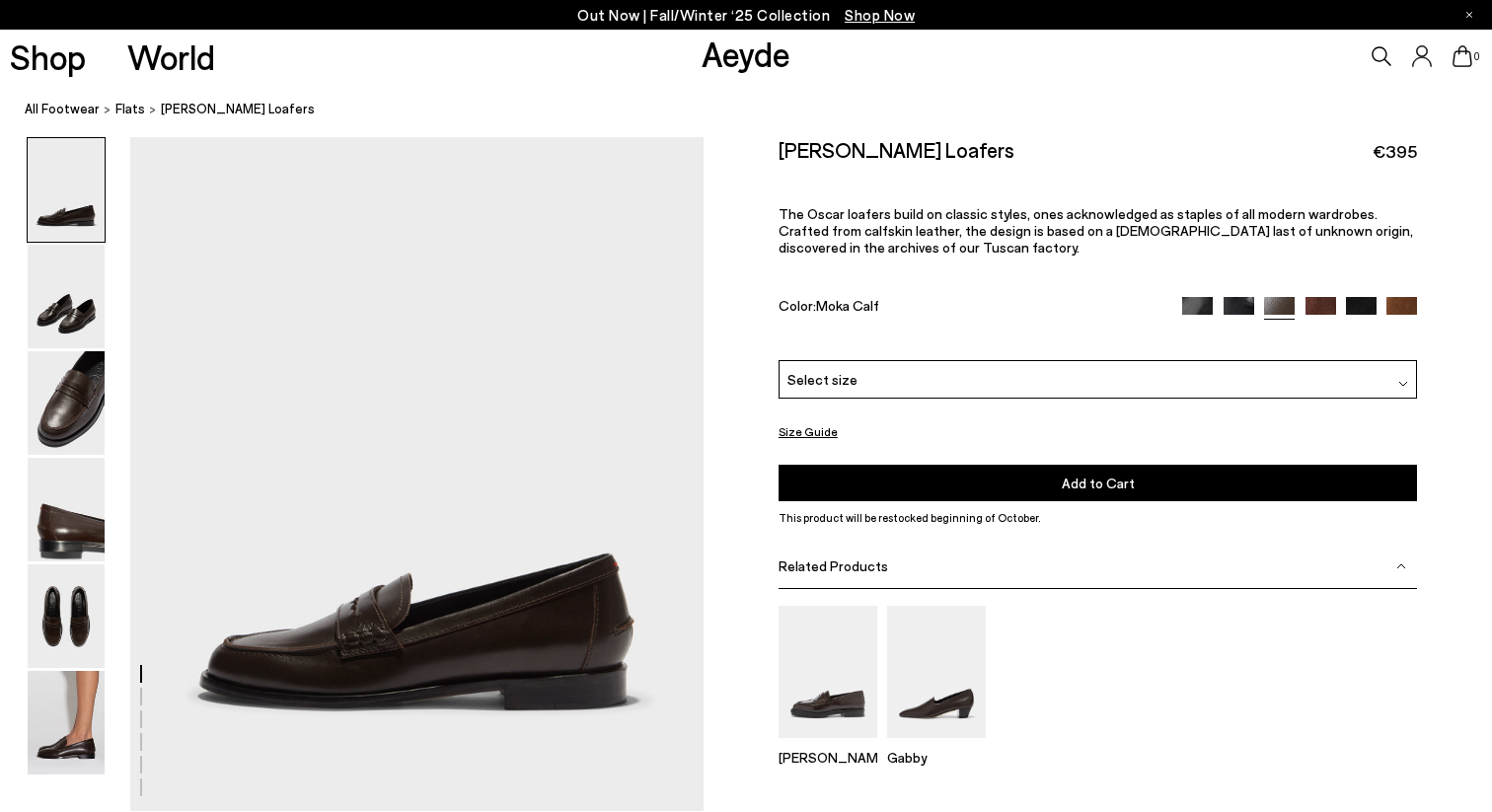
scroll to position [0, 0]
click at [53, 329] on img at bounding box center [66, 297] width 77 height 104
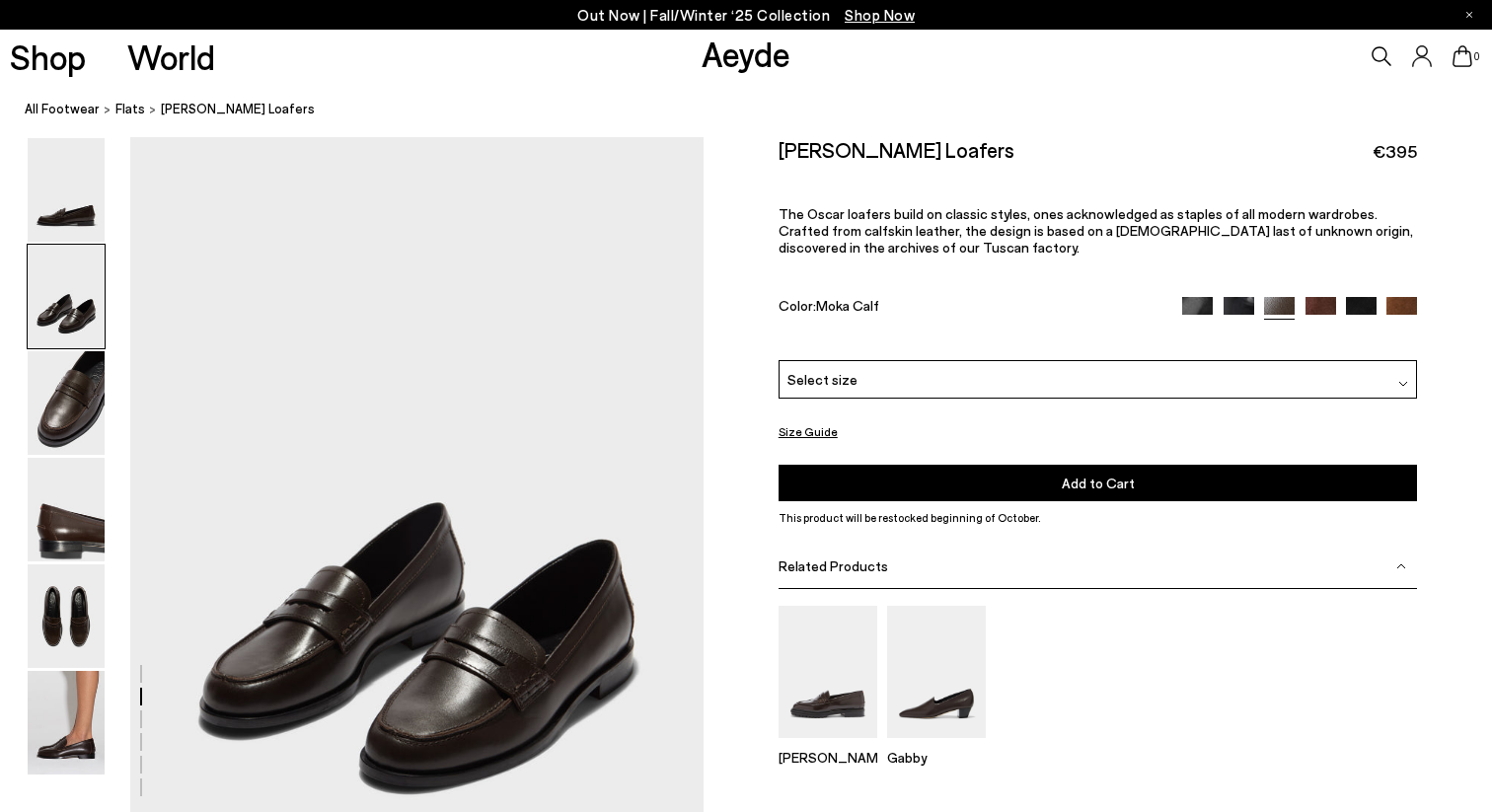
scroll to position [680, 0]
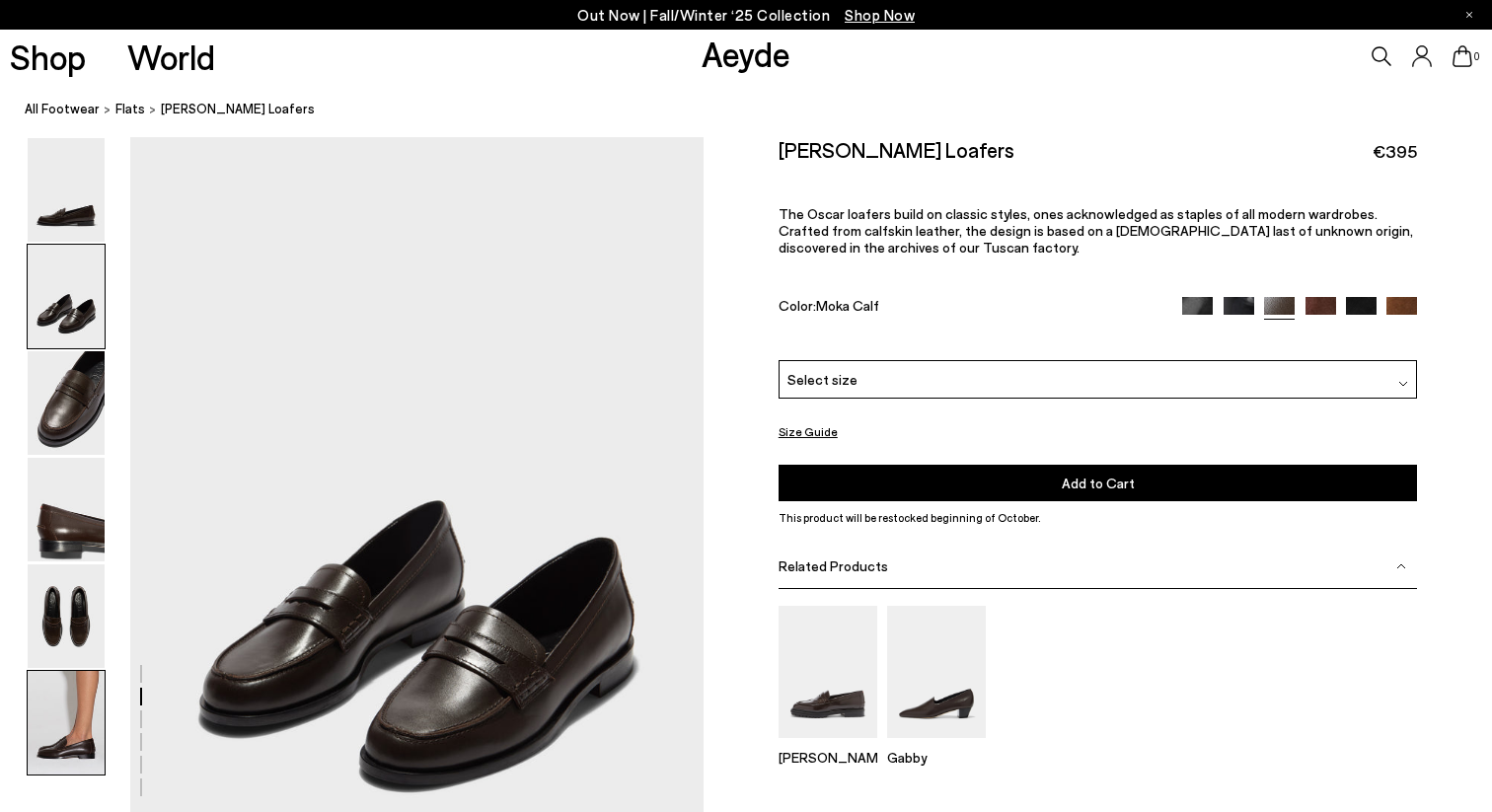
click at [73, 682] on img at bounding box center [66, 723] width 77 height 104
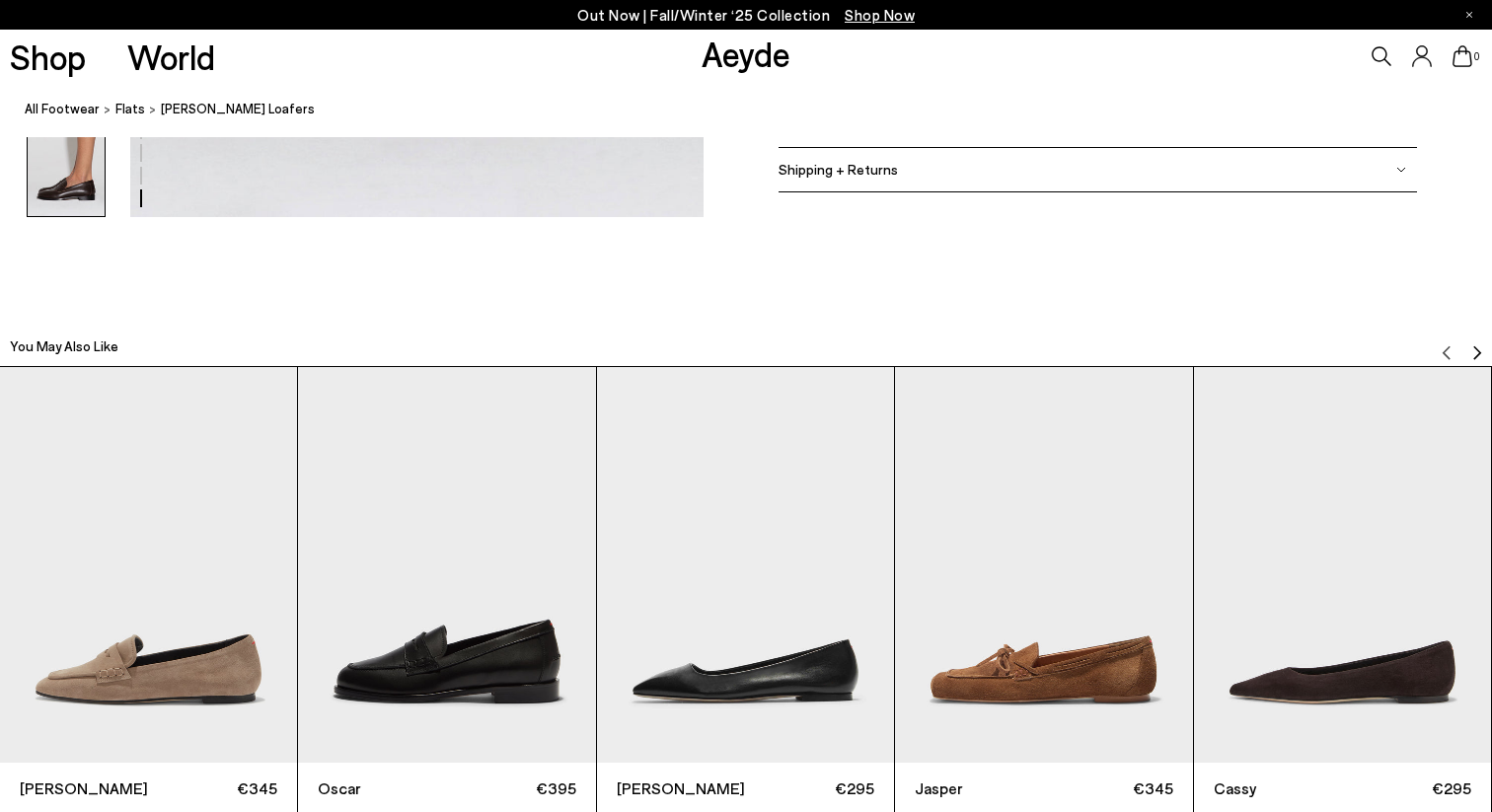
scroll to position [4441, 0]
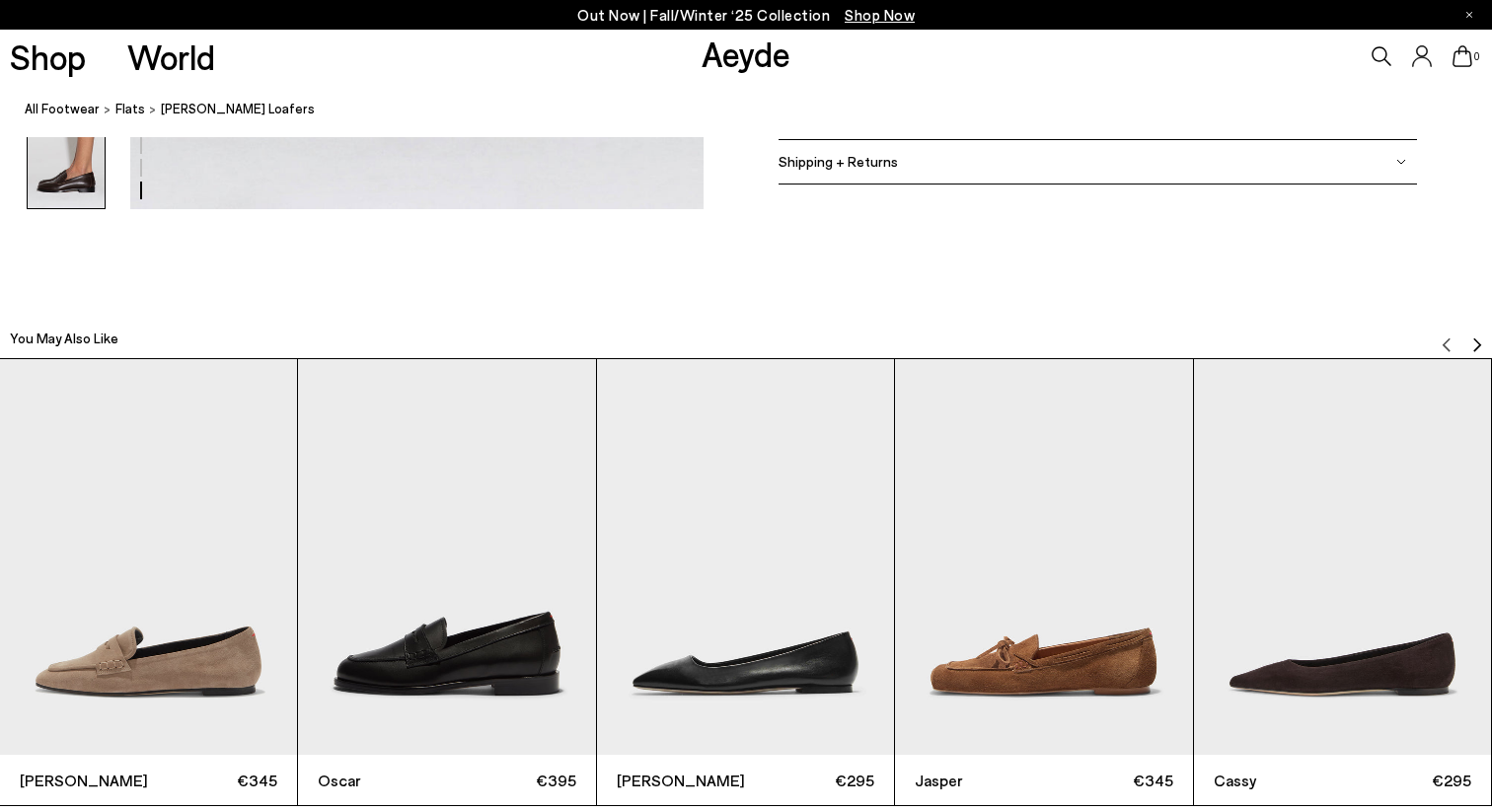
click at [726, 623] on img "3 / 12" at bounding box center [746, 557] width 297 height 397
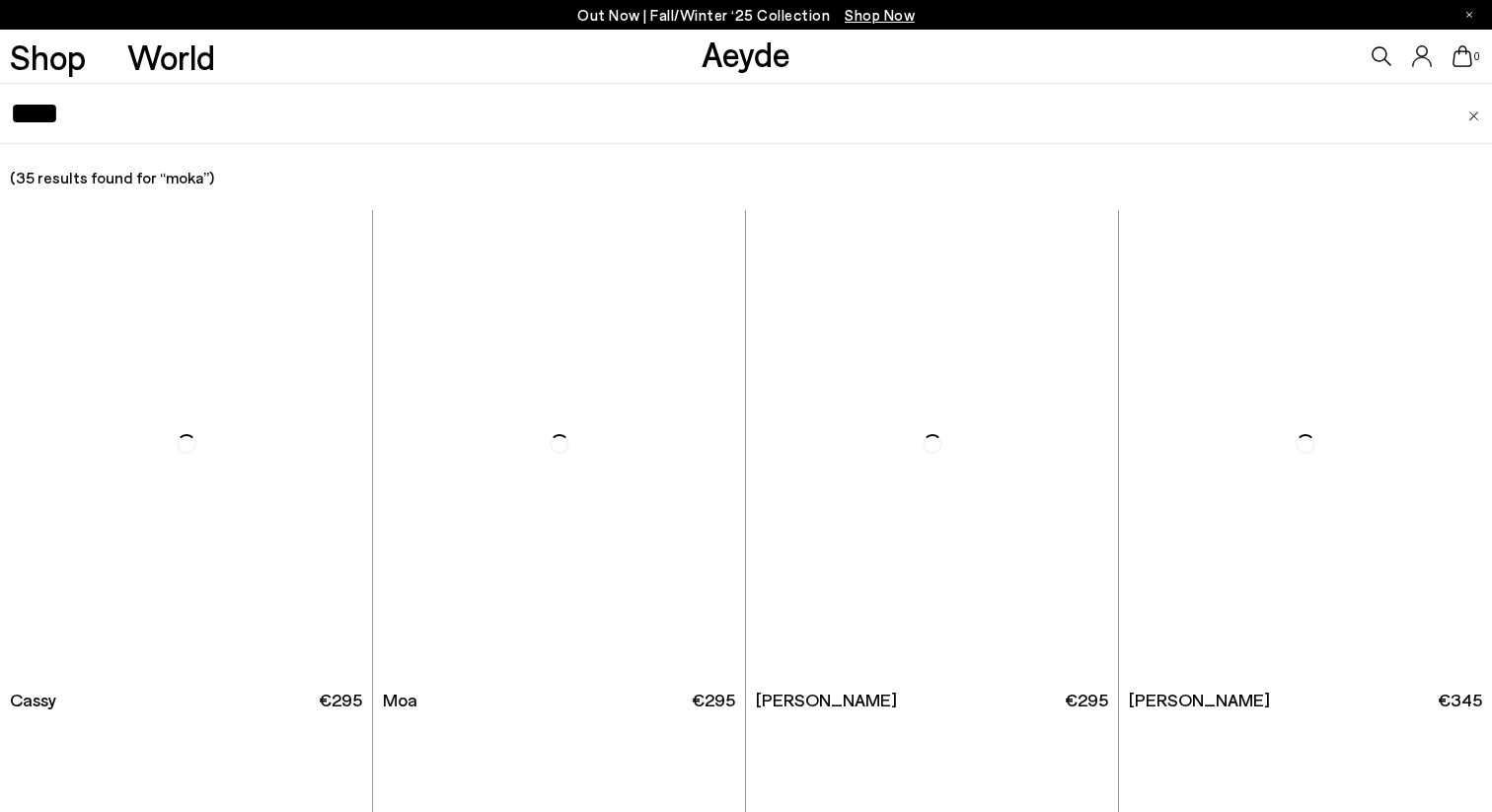
scroll to position [2813, 0]
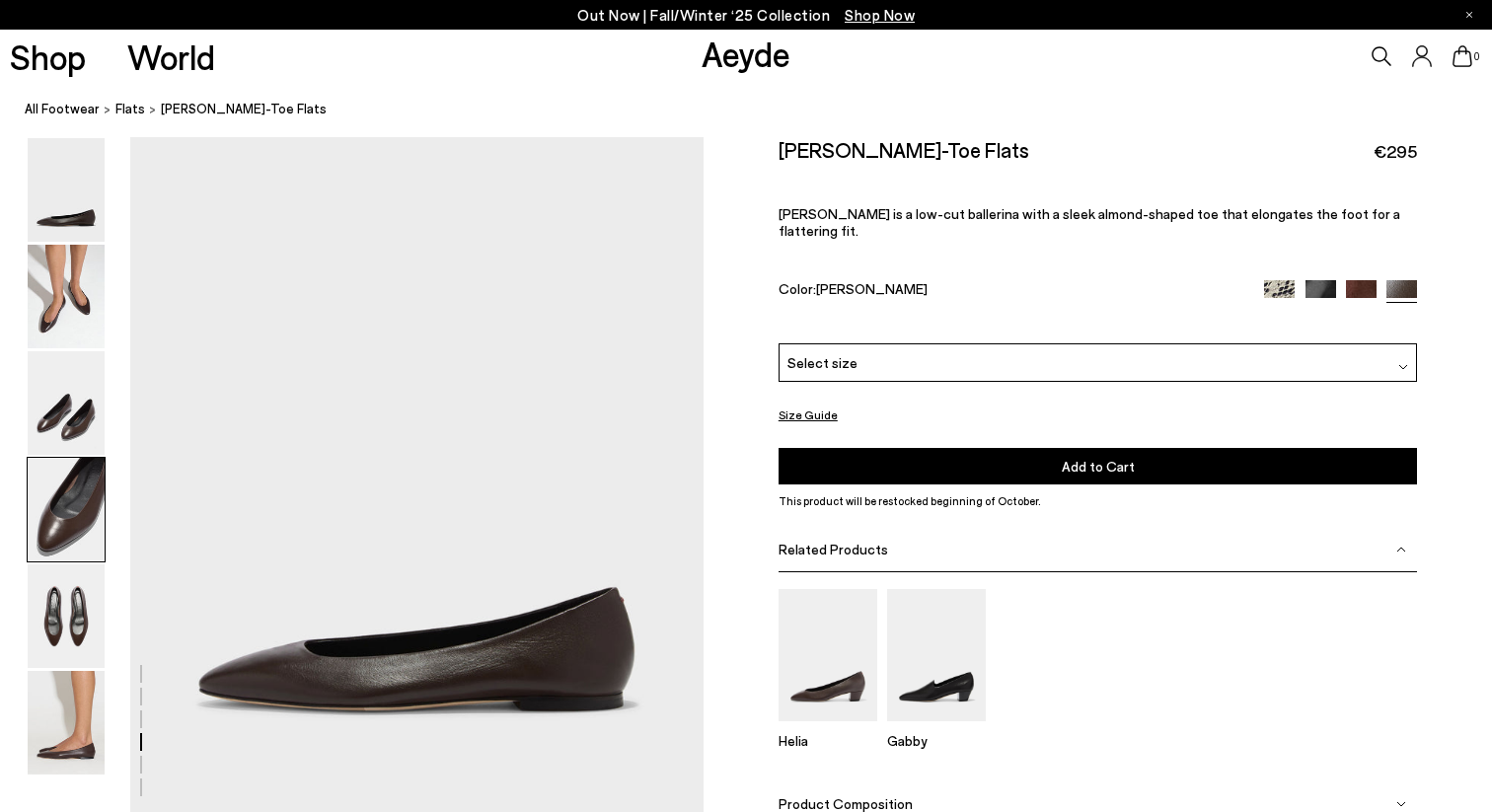
scroll to position [2507, 0]
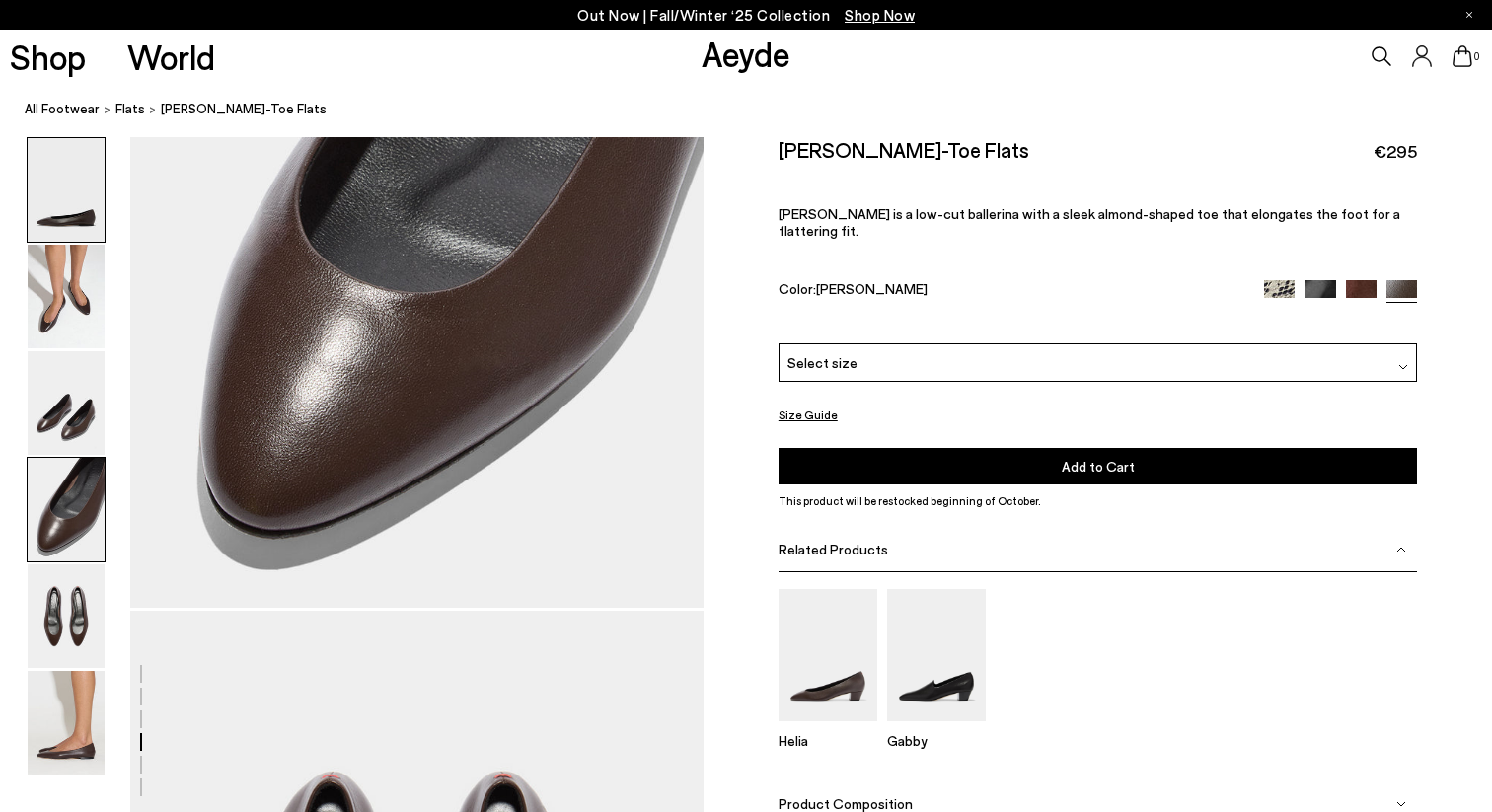
click at [78, 206] on img at bounding box center [66, 190] width 77 height 104
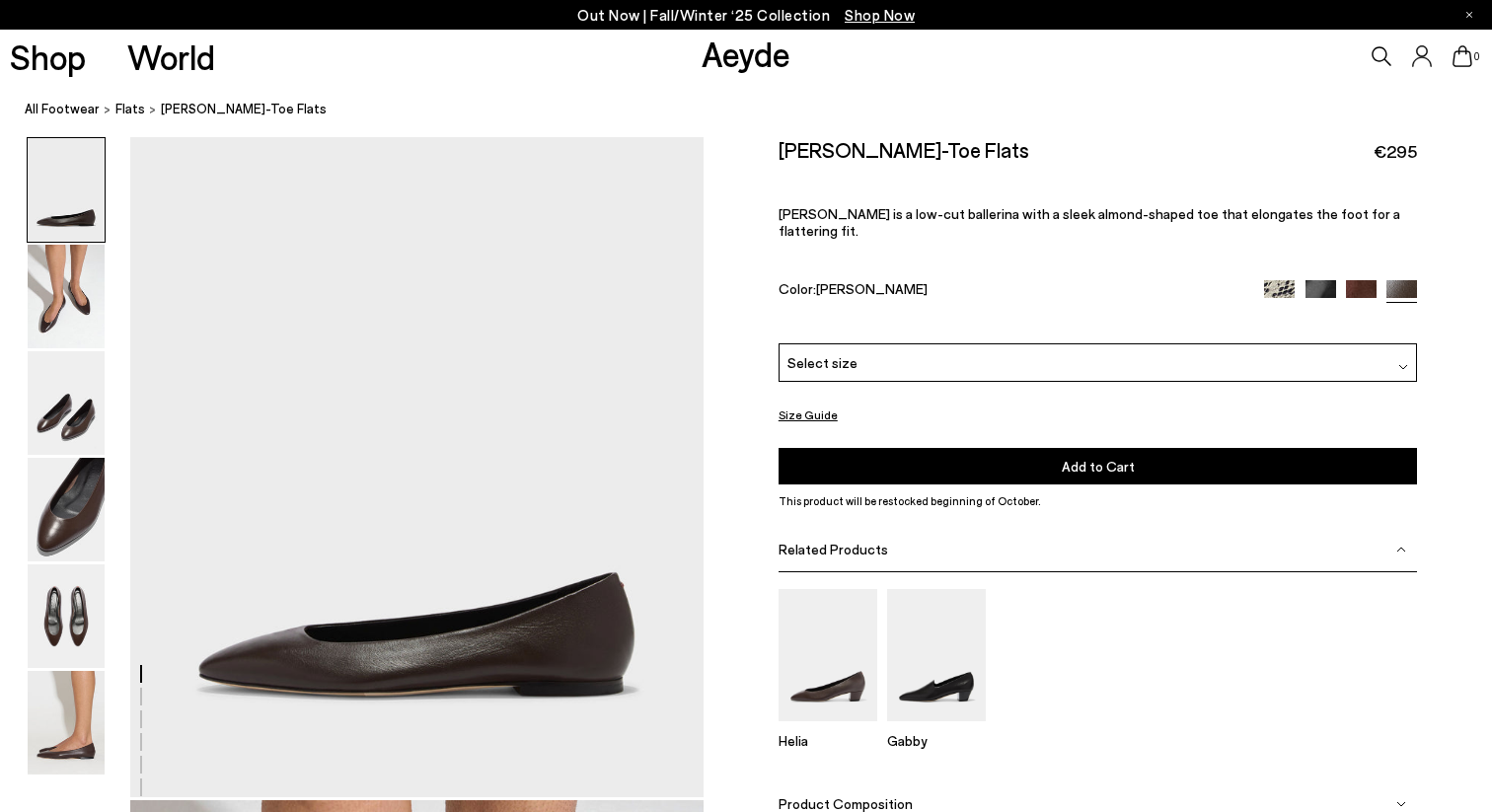
scroll to position [0, 0]
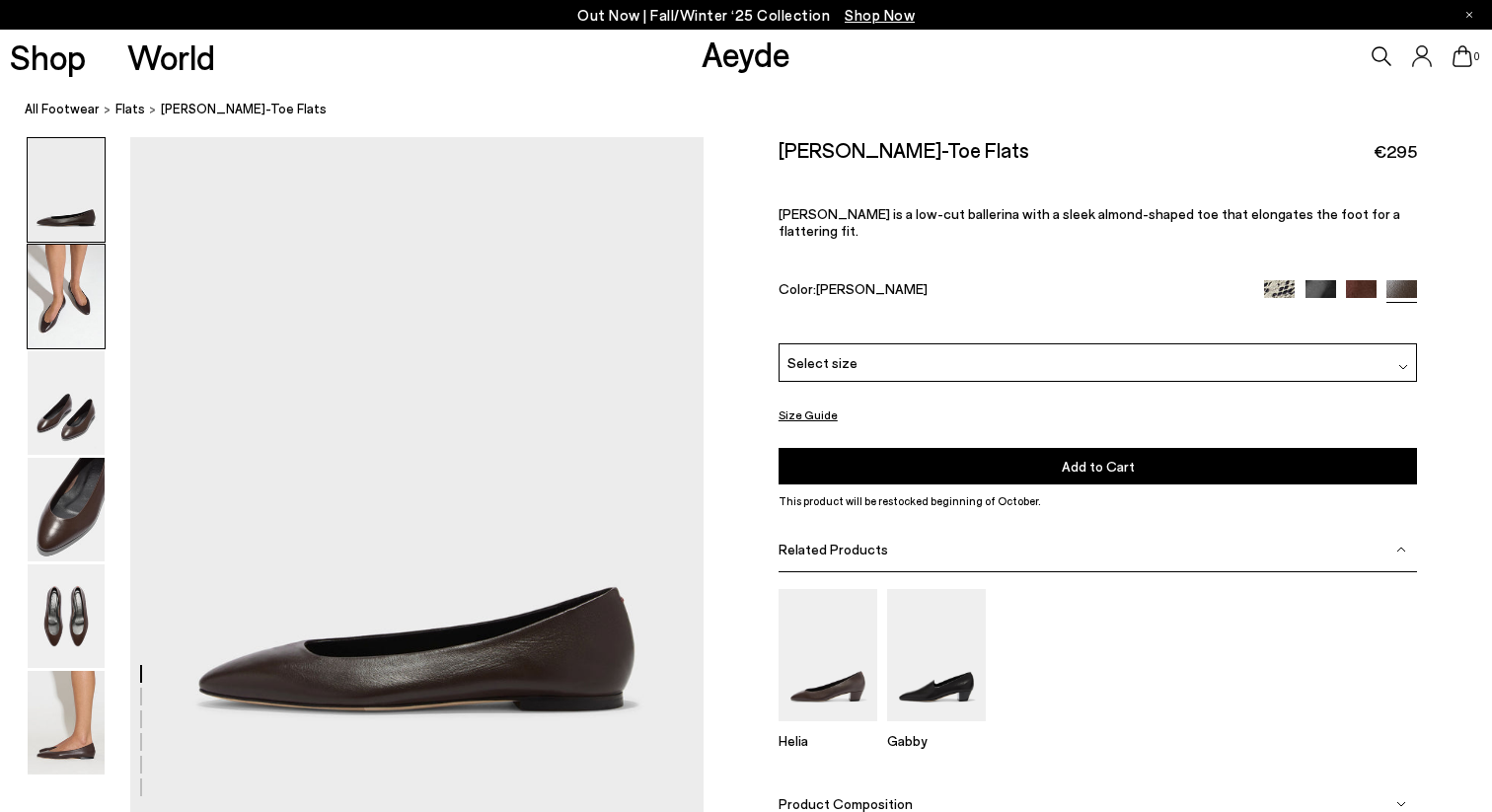
click at [44, 325] on img at bounding box center [66, 297] width 77 height 104
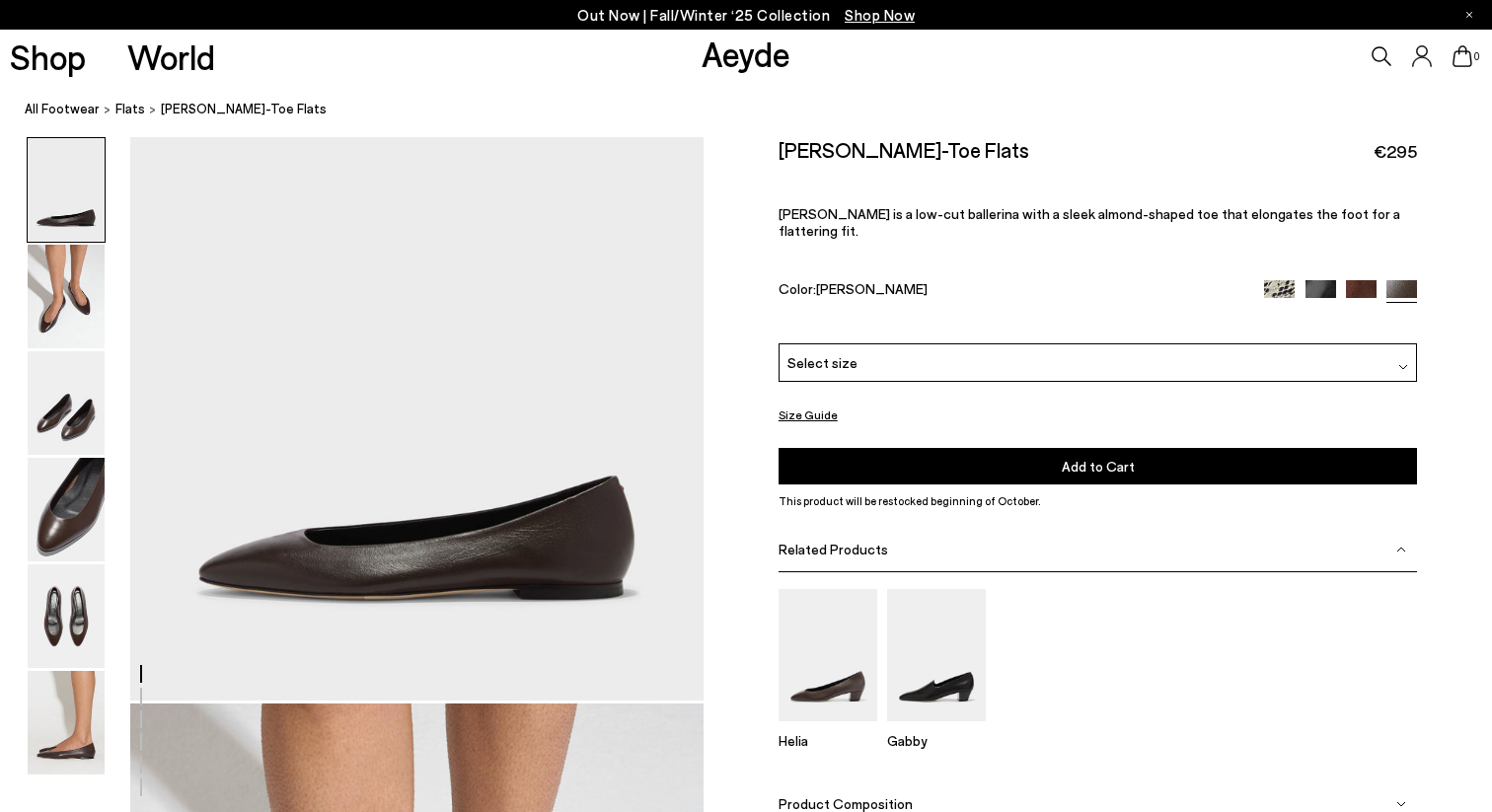
scroll to position [113, 0]
click at [78, 291] on img at bounding box center [66, 297] width 77 height 104
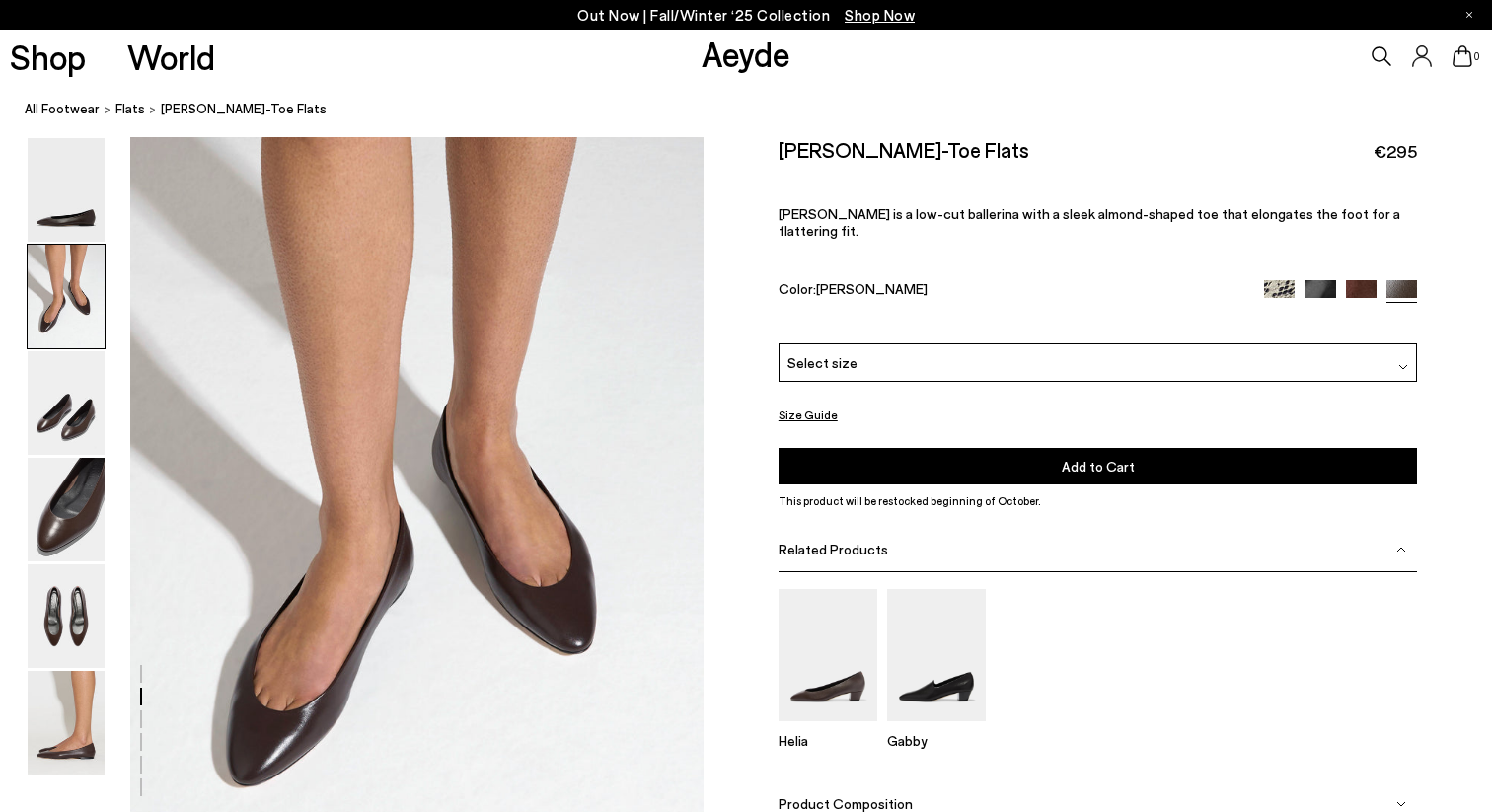
scroll to position [680, 0]
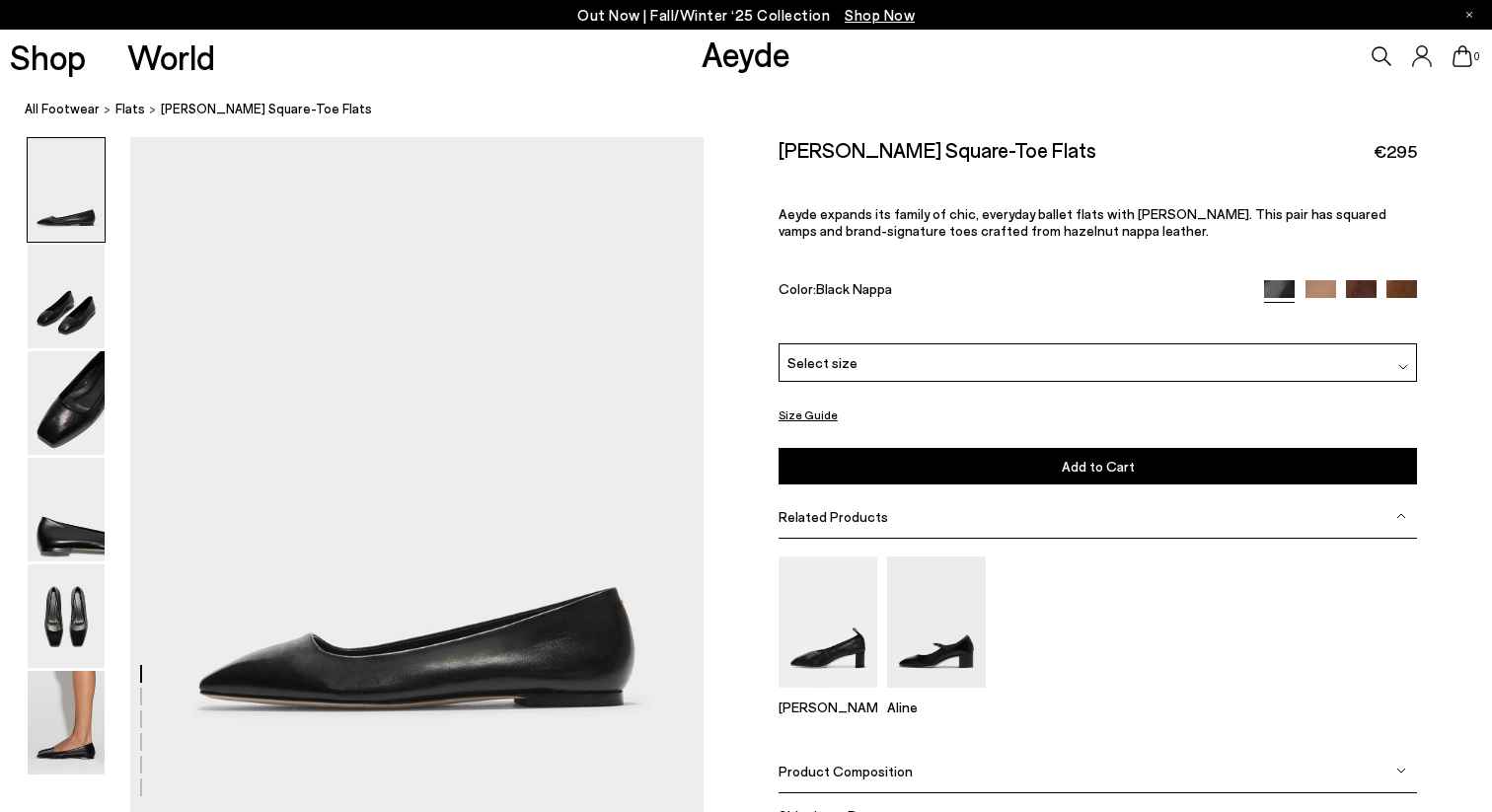
click at [1365, 286] on img at bounding box center [1361, 296] width 31 height 31
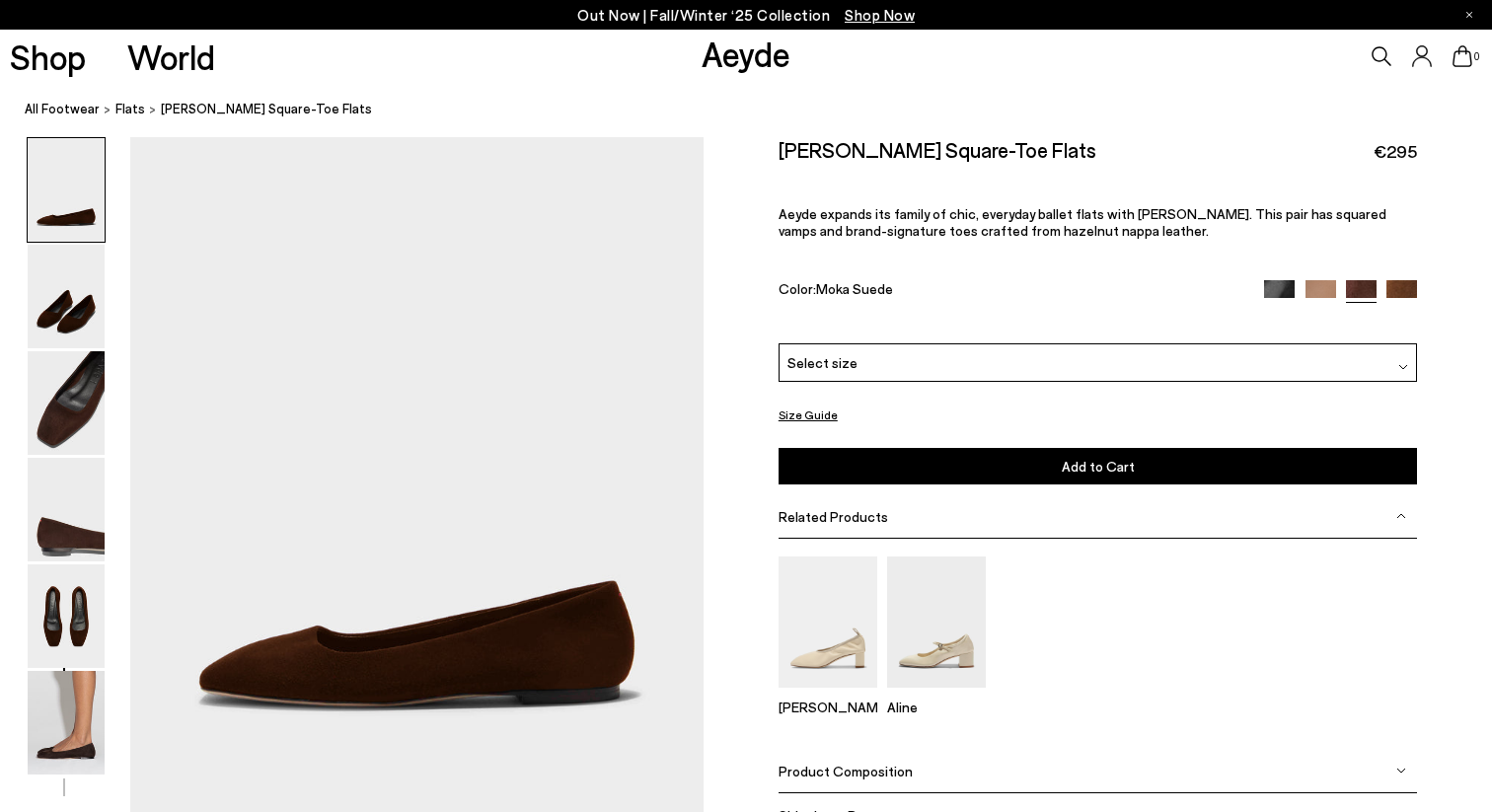
click at [1409, 290] on img at bounding box center [1402, 296] width 31 height 31
